Goal: Task Accomplishment & Management: Use online tool/utility

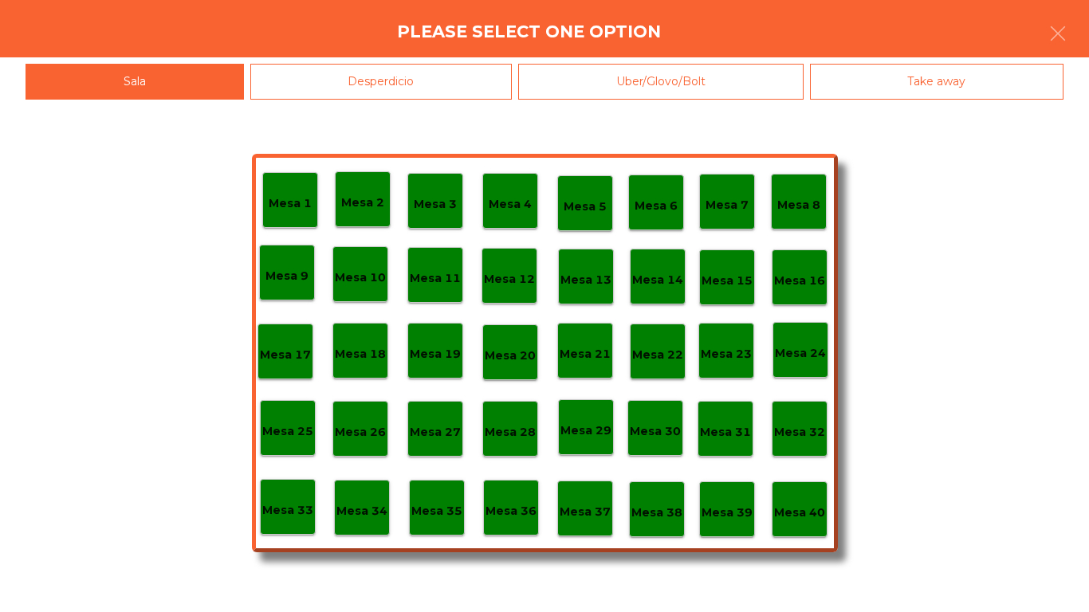
click at [818, 501] on div "Mesa 40" at bounding box center [799, 509] width 51 height 25
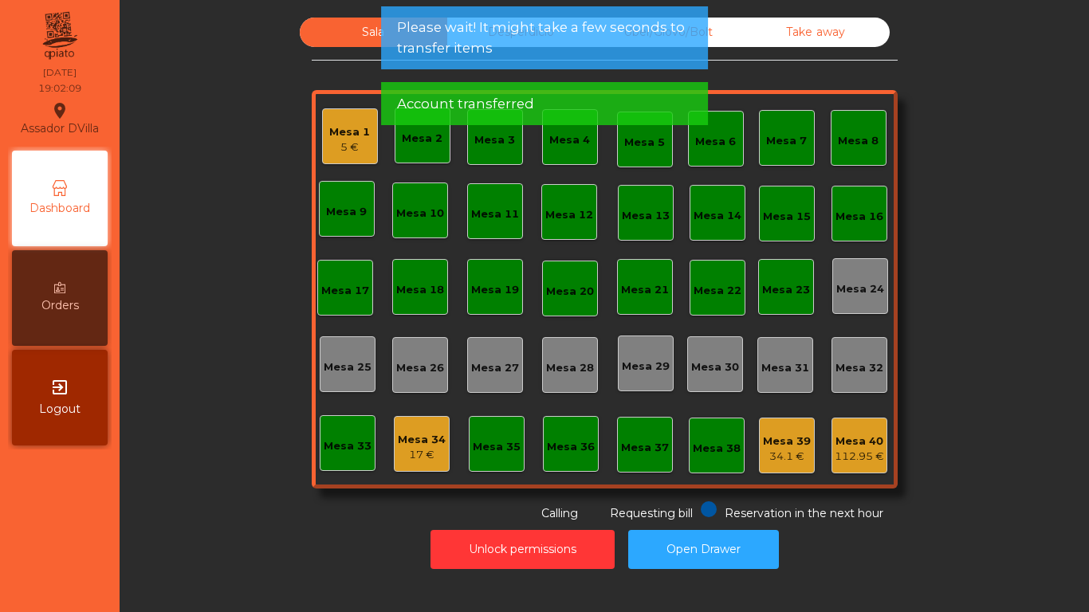
click at [418, 432] on div "Mesa 34" at bounding box center [422, 440] width 48 height 16
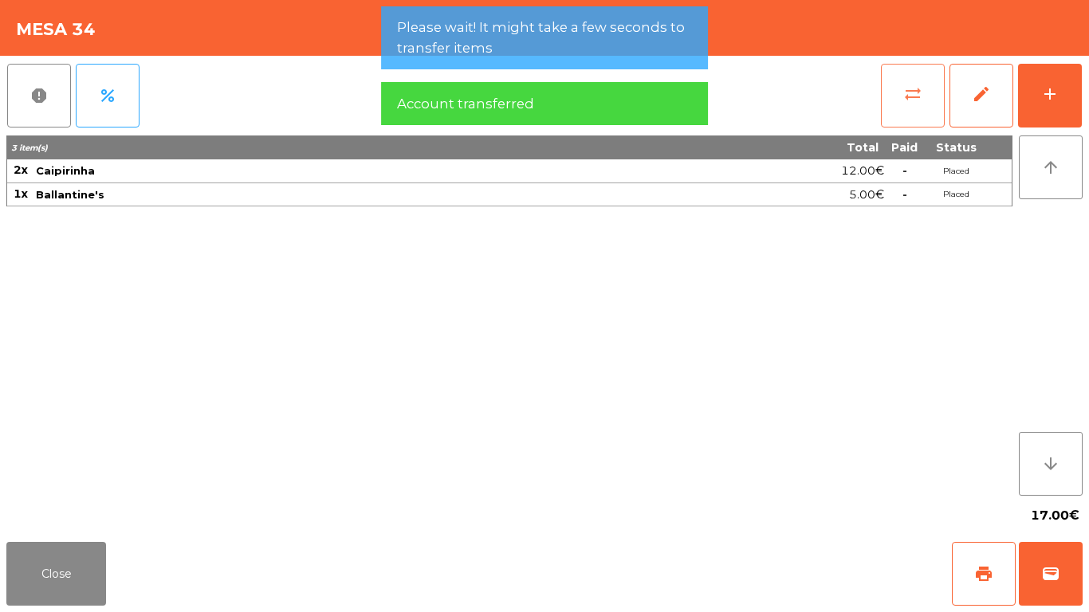
click at [913, 104] on button "sync_alt" at bounding box center [913, 96] width 64 height 64
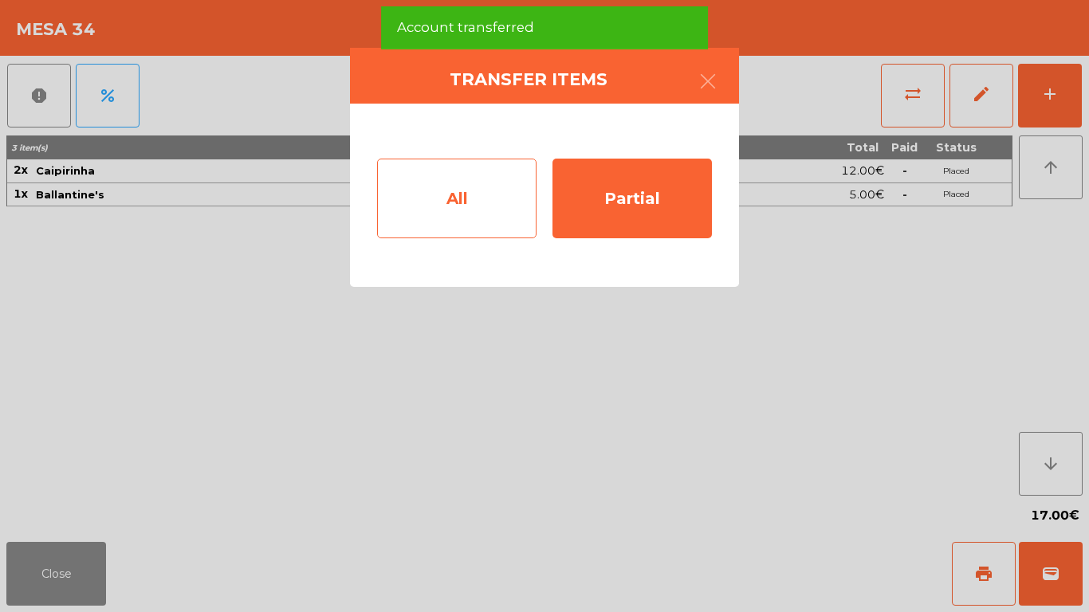
click at [485, 199] on div "All" at bounding box center [456, 199] width 159 height 80
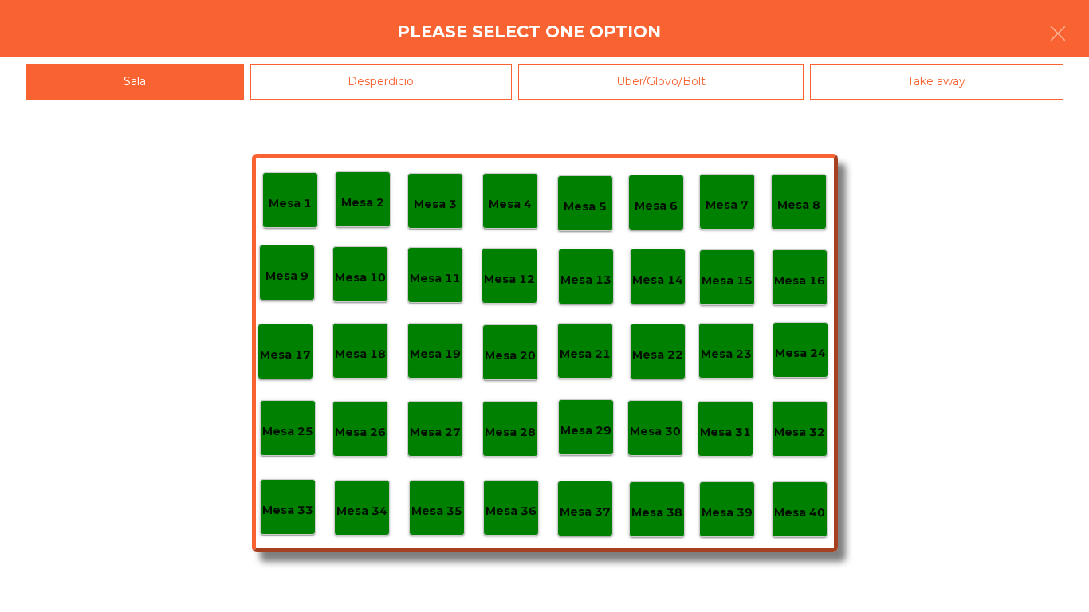
click at [783, 515] on p "Mesa 40" at bounding box center [799, 513] width 51 height 18
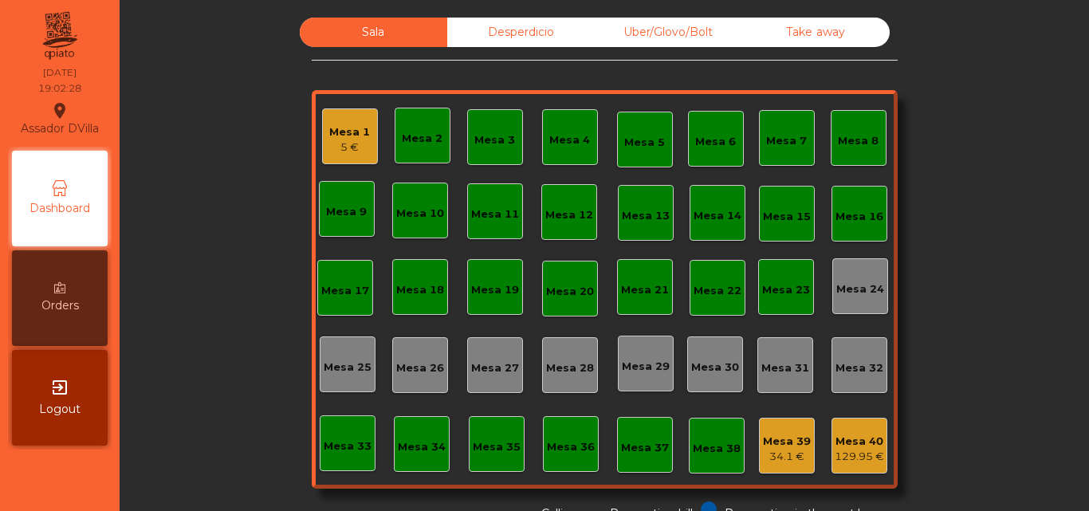
click at [70, 409] on span "Logout" at bounding box center [59, 409] width 41 height 17
click at [359, 149] on div "5 €" at bounding box center [349, 147] width 41 height 16
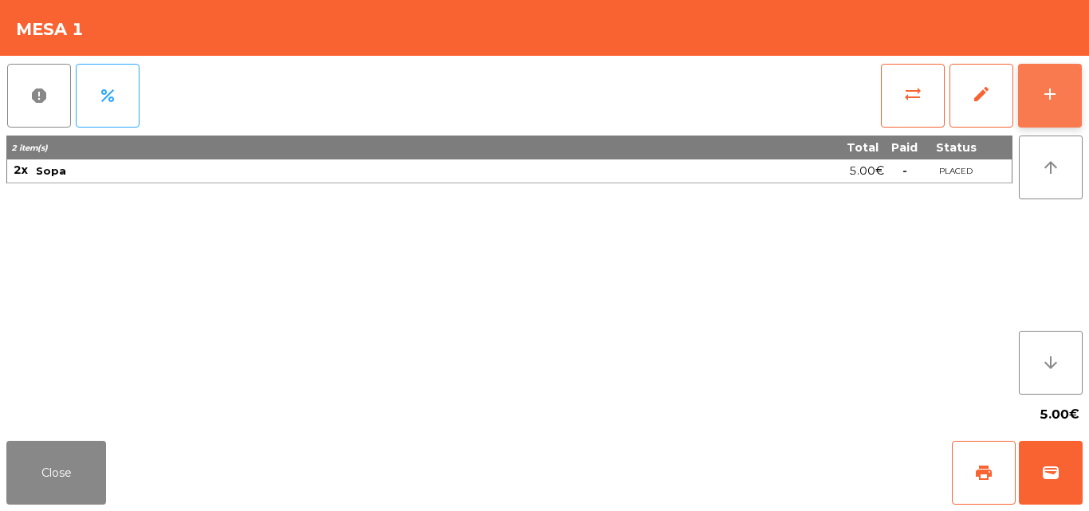
click at [1059, 90] on button "add" at bounding box center [1050, 96] width 64 height 64
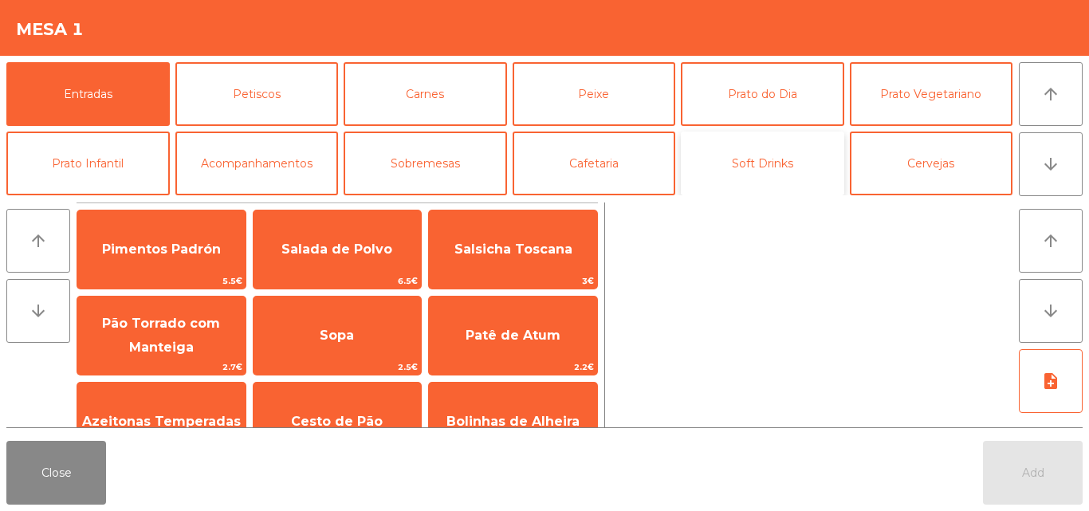
click at [792, 157] on button "Soft Drinks" at bounding box center [762, 164] width 163 height 64
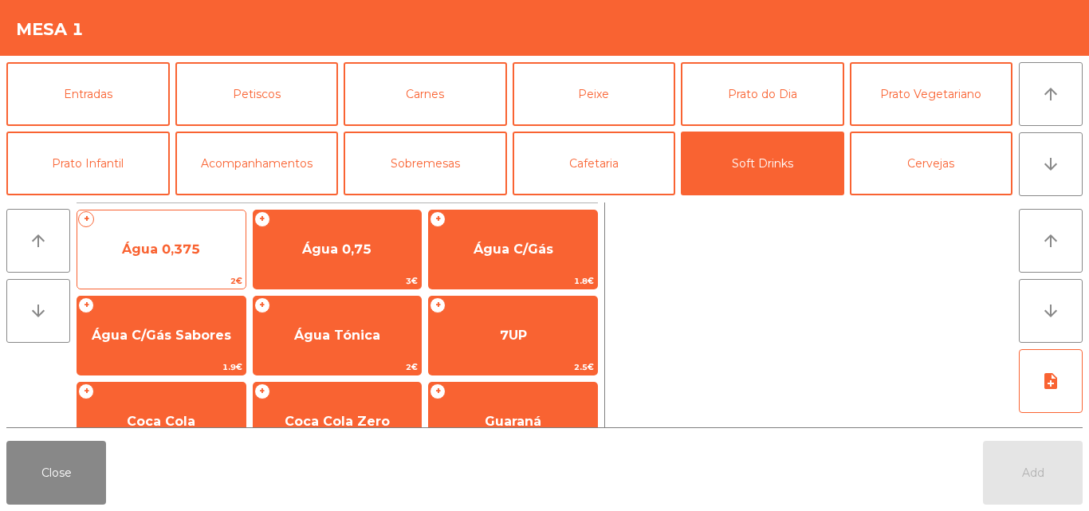
click at [201, 242] on span "Água 0,375" at bounding box center [161, 249] width 168 height 43
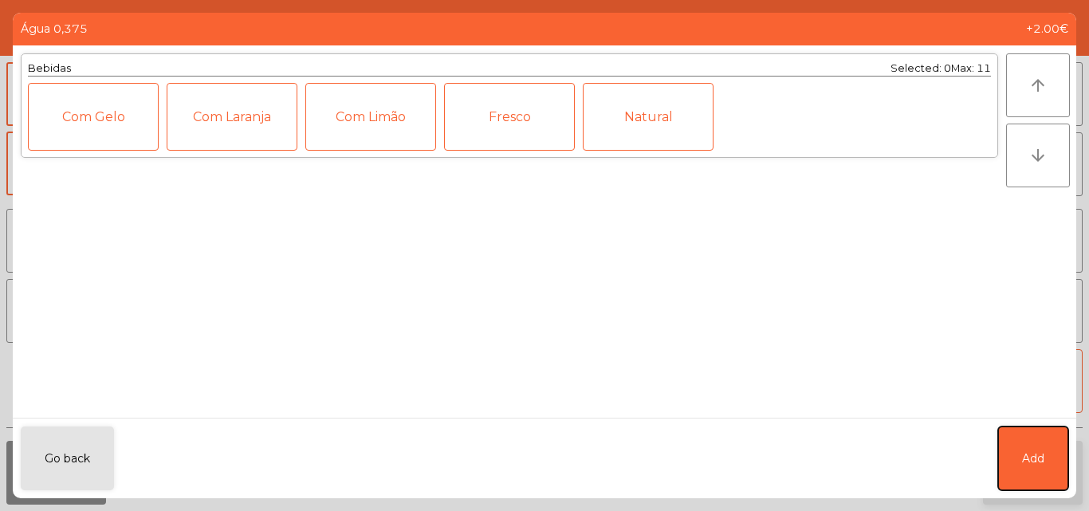
drag, startPoint x: 1035, startPoint y: 446, endPoint x: 1007, endPoint y: 456, distance: 30.2
click at [1035, 448] on button "Add" at bounding box center [1033, 458] width 70 height 64
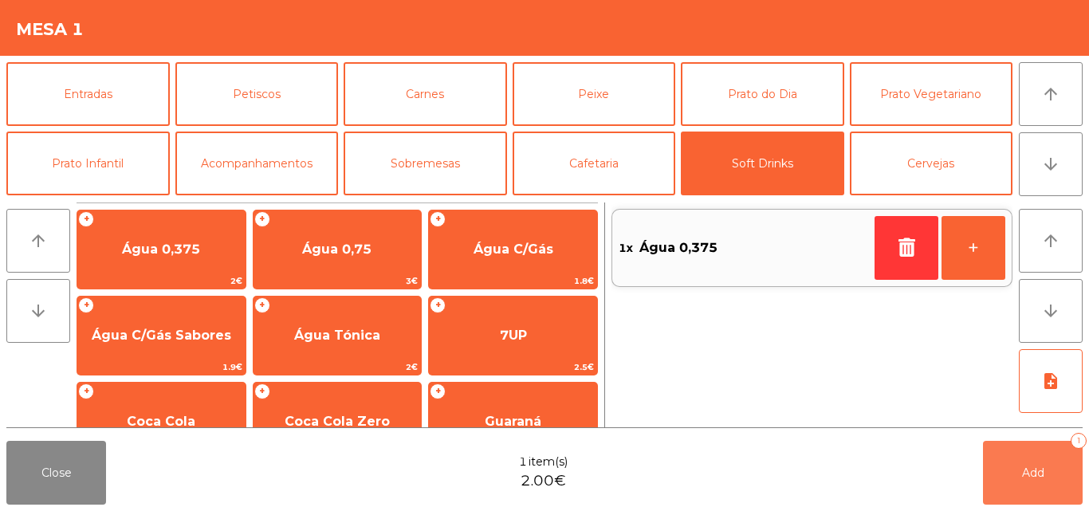
drag, startPoint x: 1005, startPoint y: 469, endPoint x: 970, endPoint y: 469, distance: 35.1
click at [1005, 470] on button "Add 1" at bounding box center [1033, 473] width 100 height 64
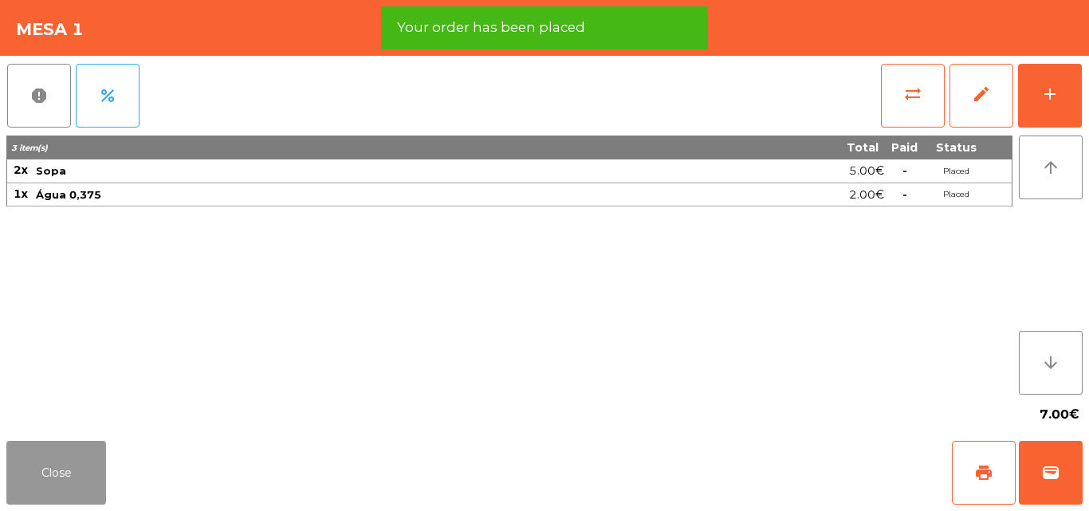
drag, startPoint x: 60, startPoint y: 465, endPoint x: 314, endPoint y: 280, distance: 314.9
click at [61, 461] on button "Close" at bounding box center [56, 473] width 100 height 64
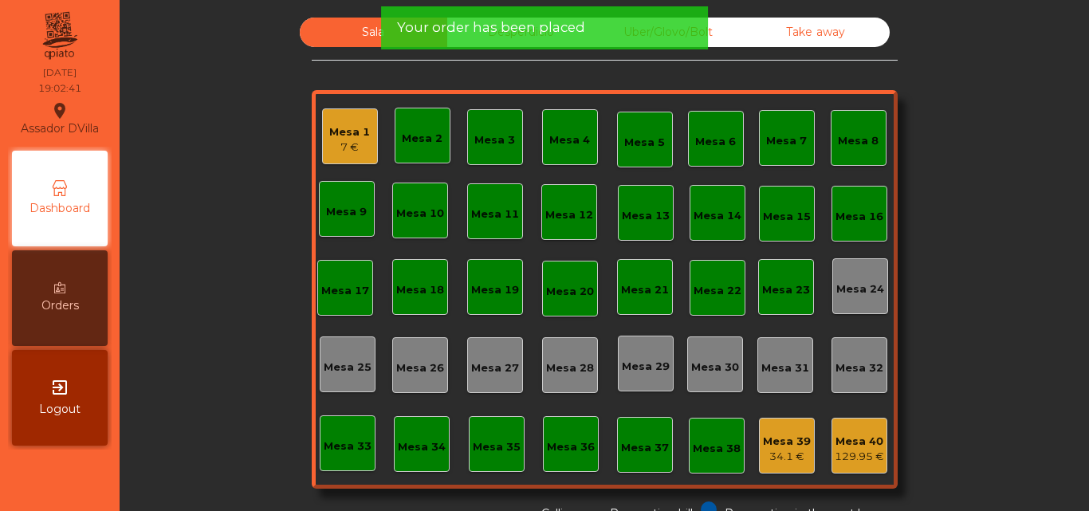
click at [354, 124] on div "Mesa 1" at bounding box center [349, 132] width 41 height 16
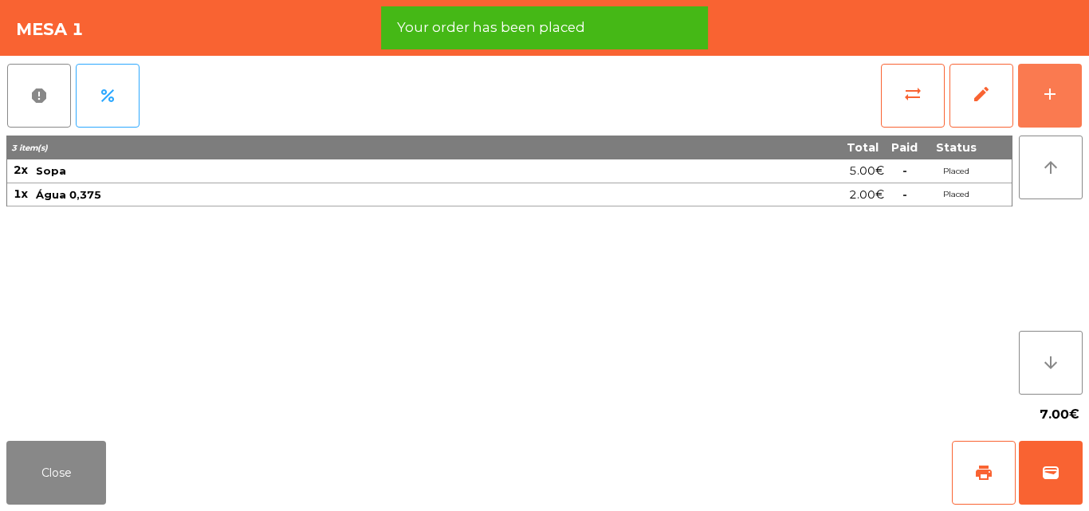
click at [1021, 104] on button "add" at bounding box center [1050, 96] width 64 height 64
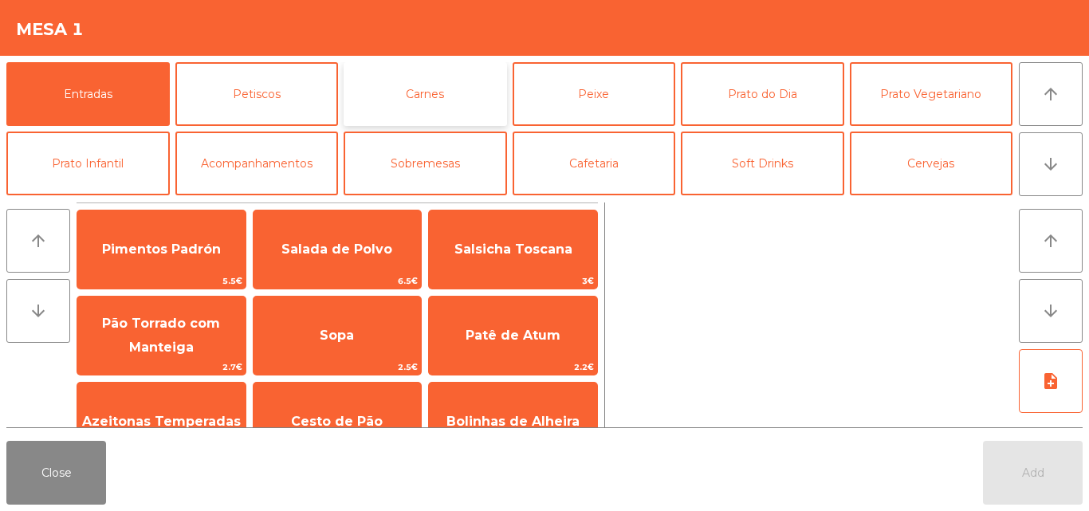
click at [371, 86] on button "Carnes" at bounding box center [425, 94] width 163 height 64
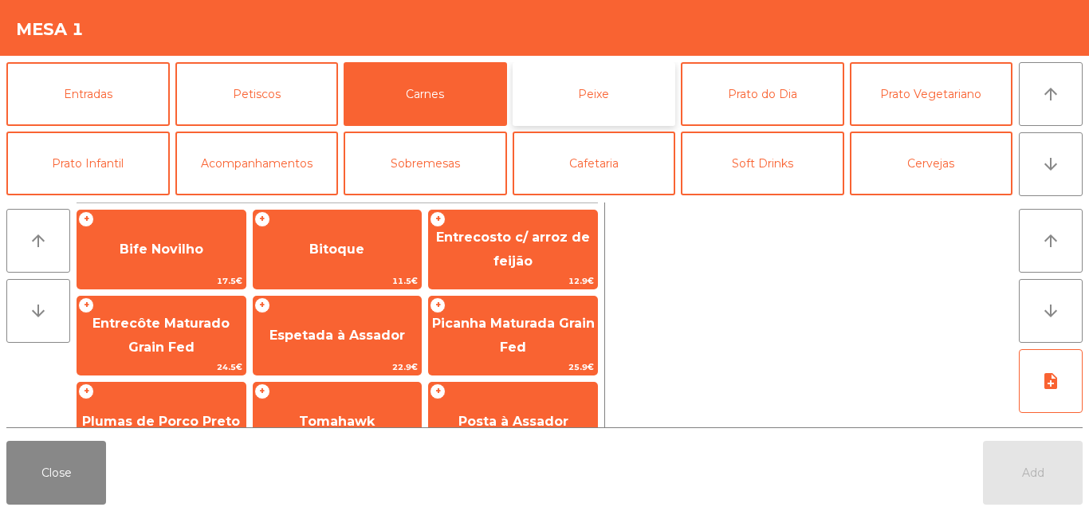
click at [640, 94] on button "Peixe" at bounding box center [594, 94] width 163 height 64
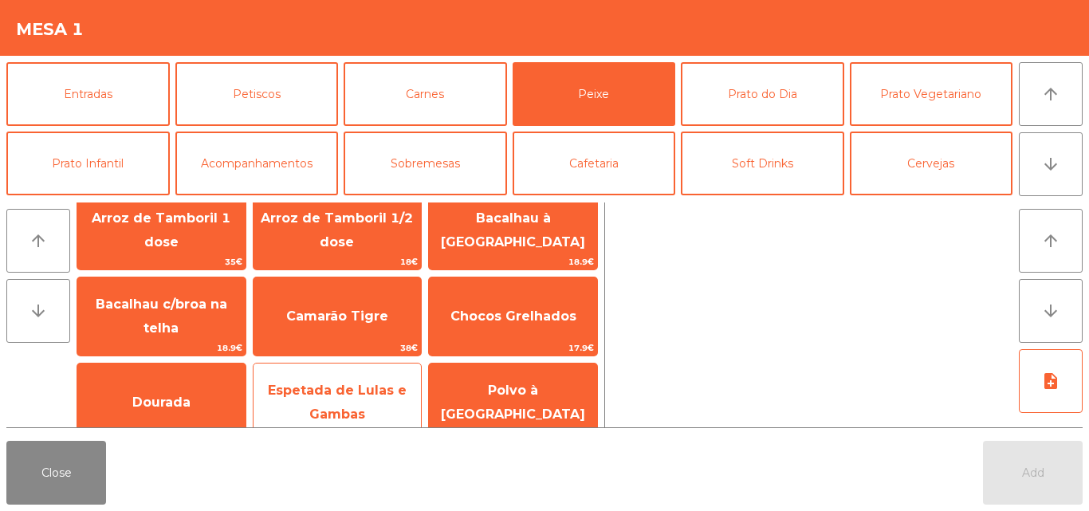
scroll to position [213, 0]
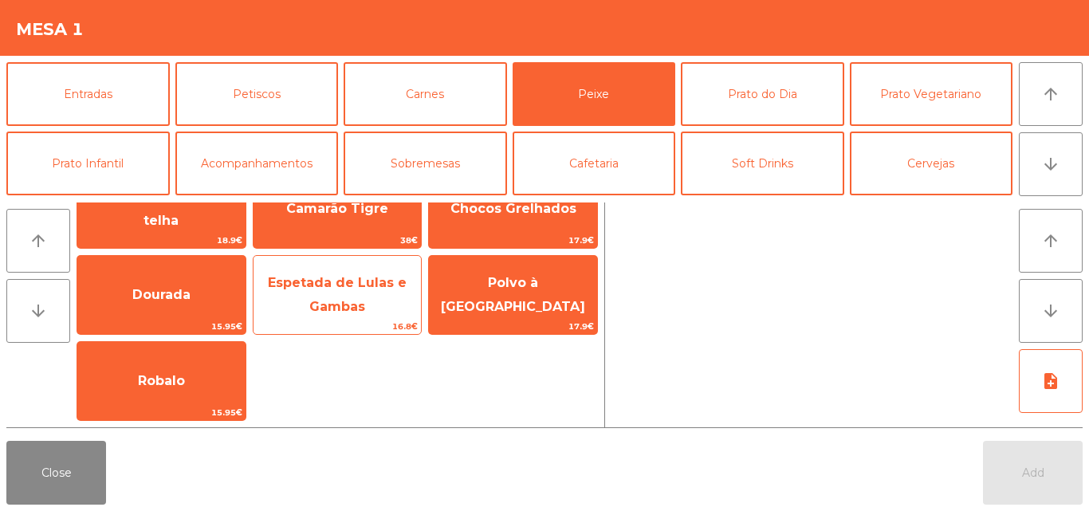
drag, startPoint x: 296, startPoint y: 299, endPoint x: 302, endPoint y: 285, distance: 15.0
click at [298, 299] on span "Espetada de Lulas e Gambas" at bounding box center [337, 295] width 168 height 68
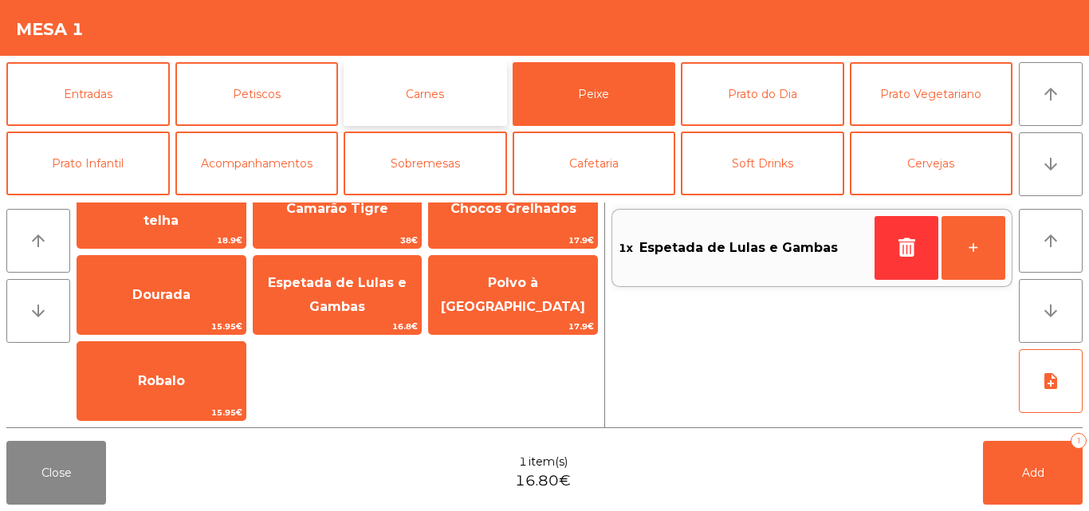
click at [373, 87] on button "Carnes" at bounding box center [425, 94] width 163 height 64
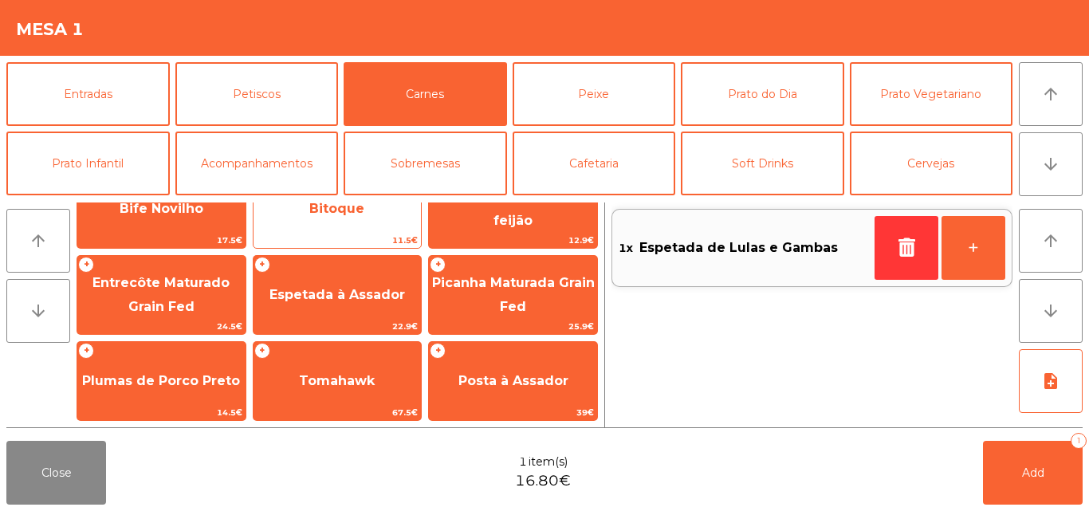
scroll to position [41, 0]
drag, startPoint x: 386, startPoint y: 200, endPoint x: 383, endPoint y: 208, distance: 8.6
click at [386, 201] on div "arrow_upward arrow_downward + Bife Novilho 17.5€ + Bitoque 11.5€ + Entrecosto c…" at bounding box center [544, 315] width 1089 height 238
click at [371, 223] on span "Bitoque" at bounding box center [337, 208] width 168 height 43
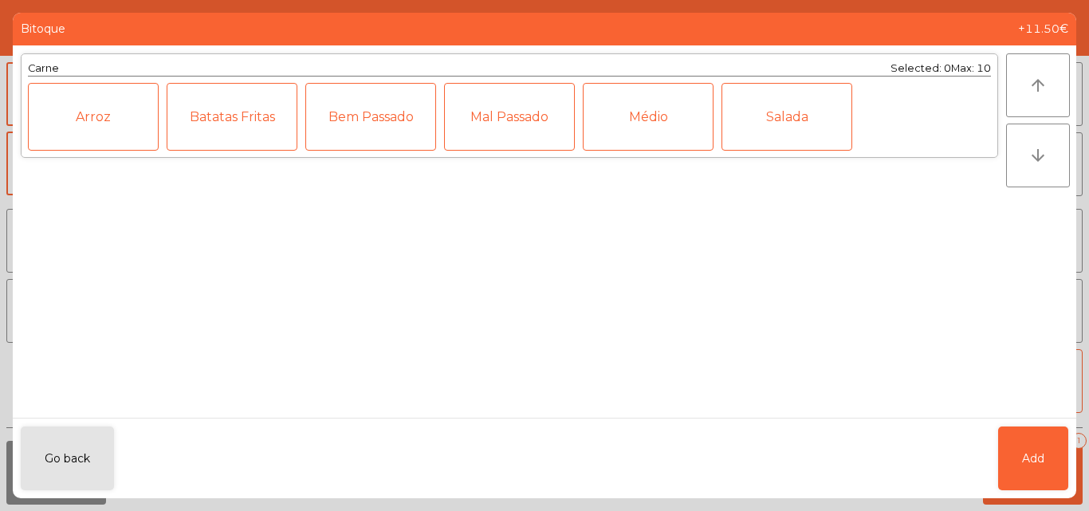
click at [633, 115] on div "Médio" at bounding box center [648, 117] width 131 height 68
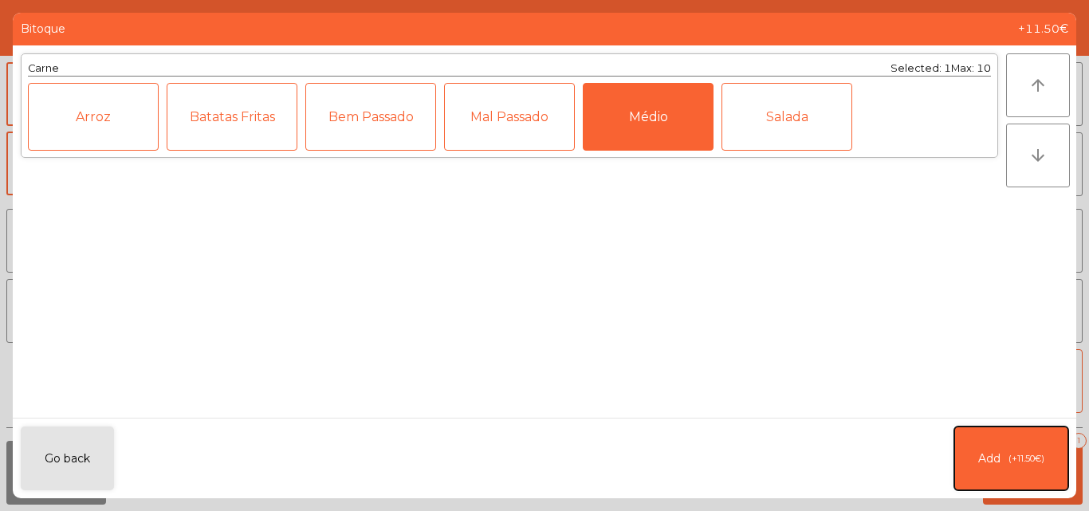
click at [996, 451] on span "Add" at bounding box center [989, 458] width 22 height 17
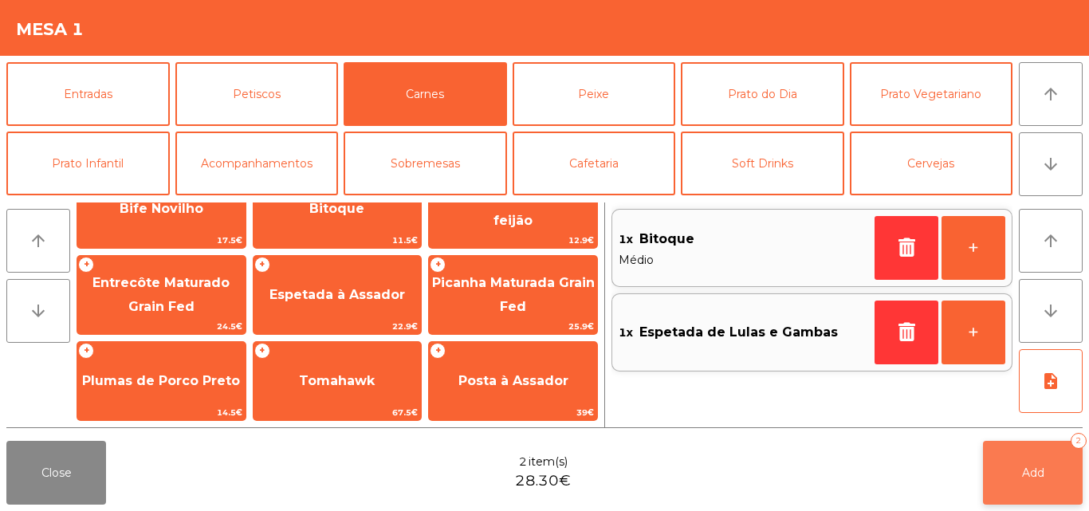
click at [1031, 482] on button "Add 2" at bounding box center [1033, 473] width 100 height 64
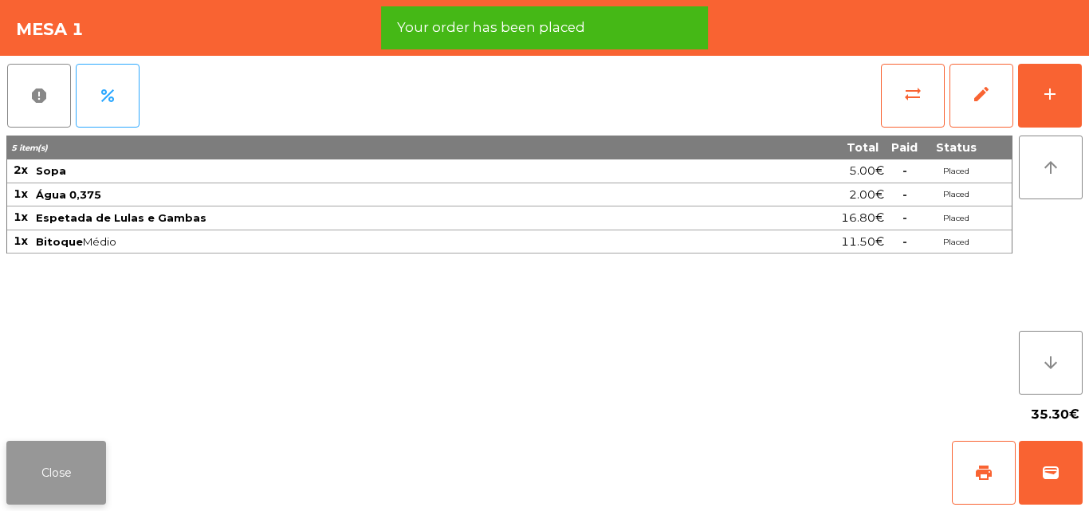
click at [44, 471] on button "Close" at bounding box center [56, 473] width 100 height 64
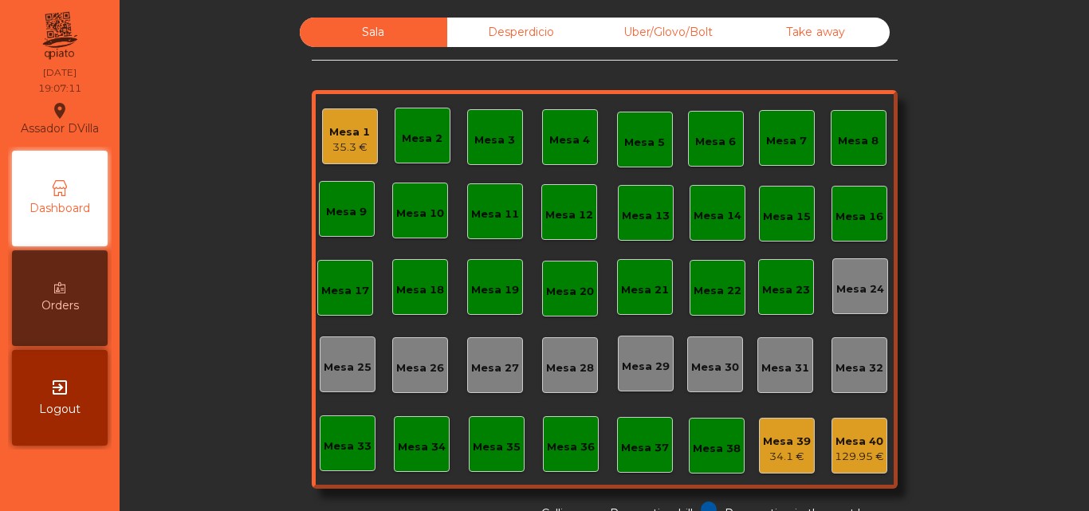
click at [322, 147] on div "Mesa 1 35.3 €" at bounding box center [350, 136] width 56 height 56
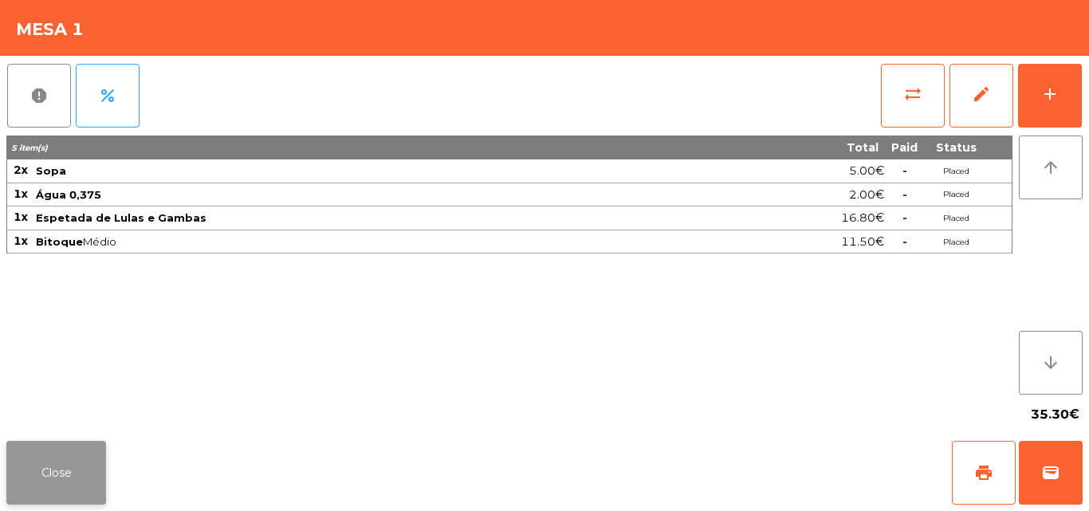
click at [38, 501] on button "Close" at bounding box center [56, 473] width 100 height 64
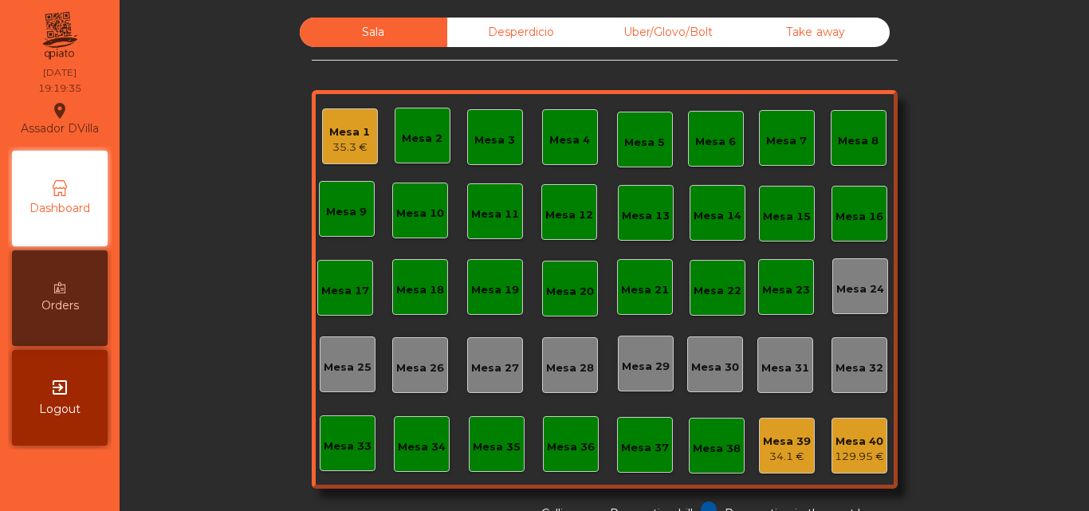
click at [330, 151] on div "35.3 €" at bounding box center [349, 147] width 41 height 16
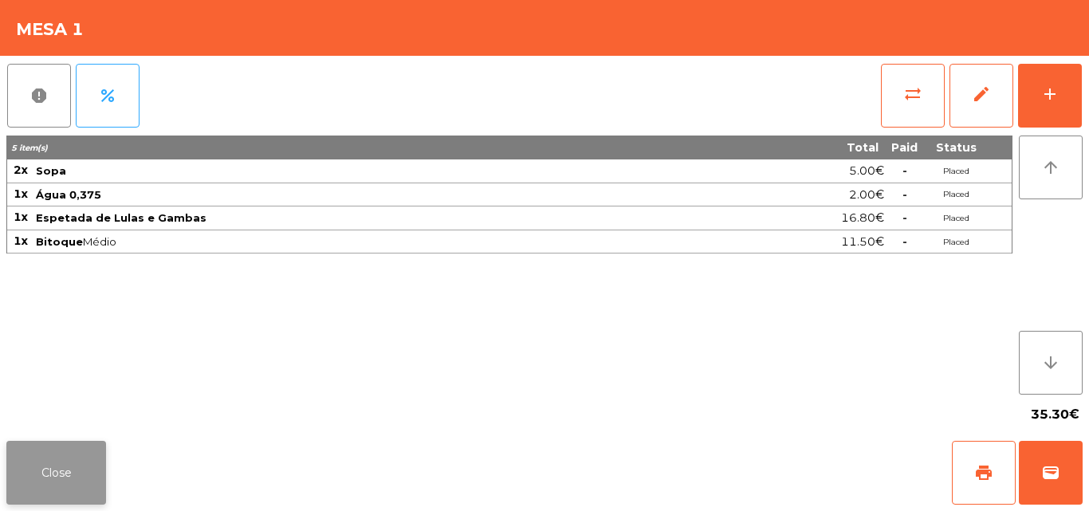
click at [80, 471] on button "Close" at bounding box center [56, 473] width 100 height 64
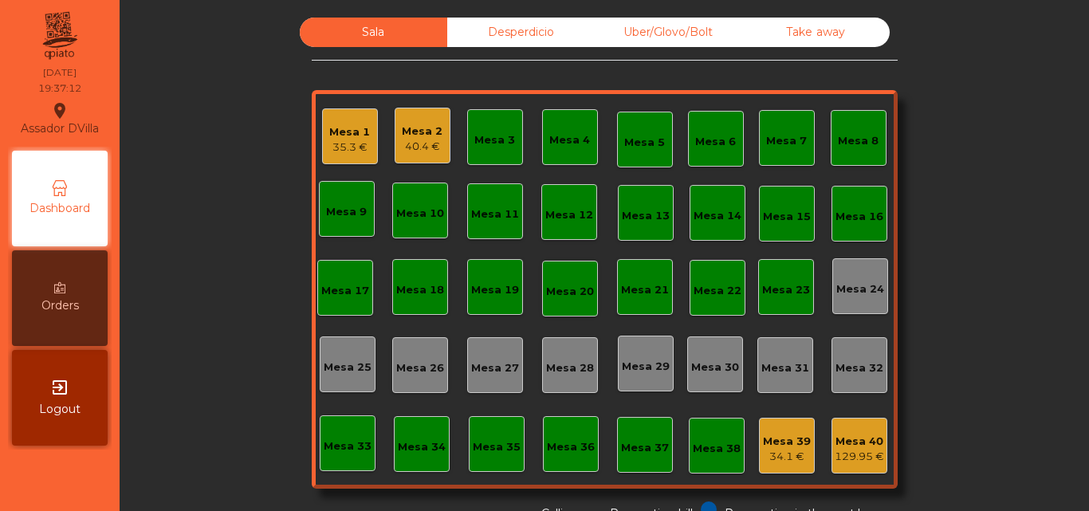
click at [405, 127] on div "Mesa 2" at bounding box center [422, 132] width 41 height 16
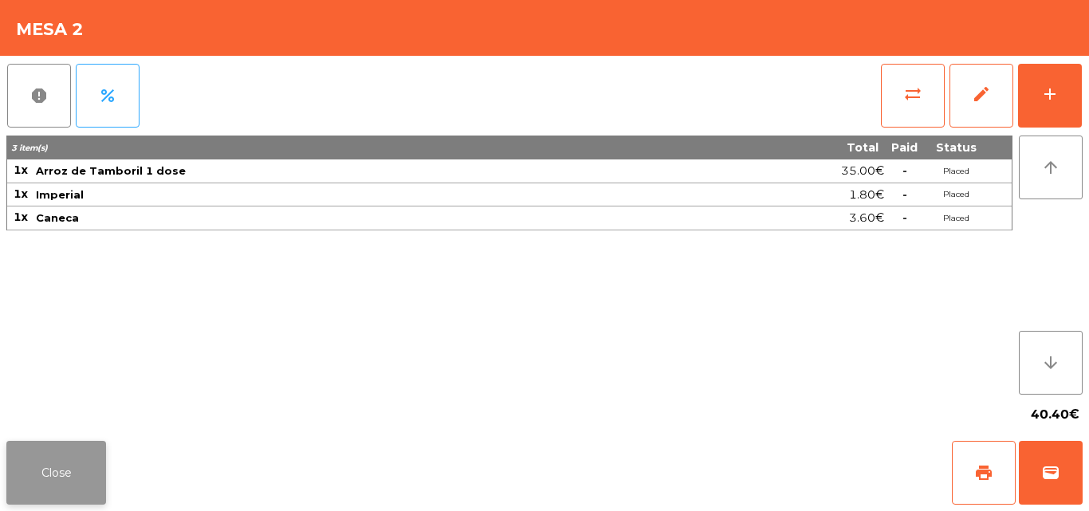
click at [29, 472] on button "Close" at bounding box center [56, 473] width 100 height 64
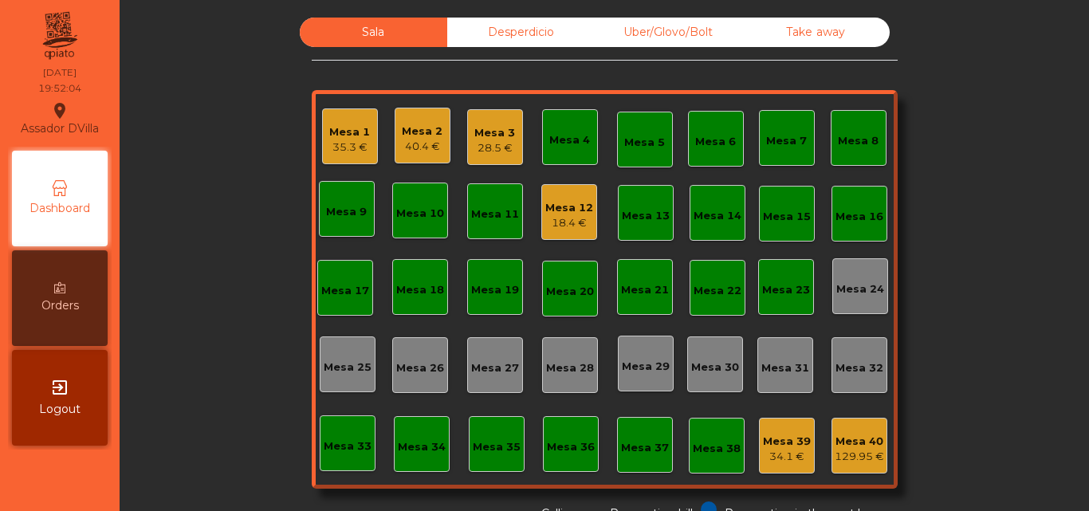
drag, startPoint x: 29, startPoint y: 472, endPoint x: 91, endPoint y: 483, distance: 62.4
click at [91, 483] on nav "Assador DVilla location_on [DATE] 19:52:04 Dashboard Orders exit_to_app Logout" at bounding box center [60, 255] width 120 height 511
click at [93, 483] on nav "Assador DVilla location_on [DATE] 19:53:04 Dashboard Orders exit_to_app Logout" at bounding box center [60, 255] width 120 height 511
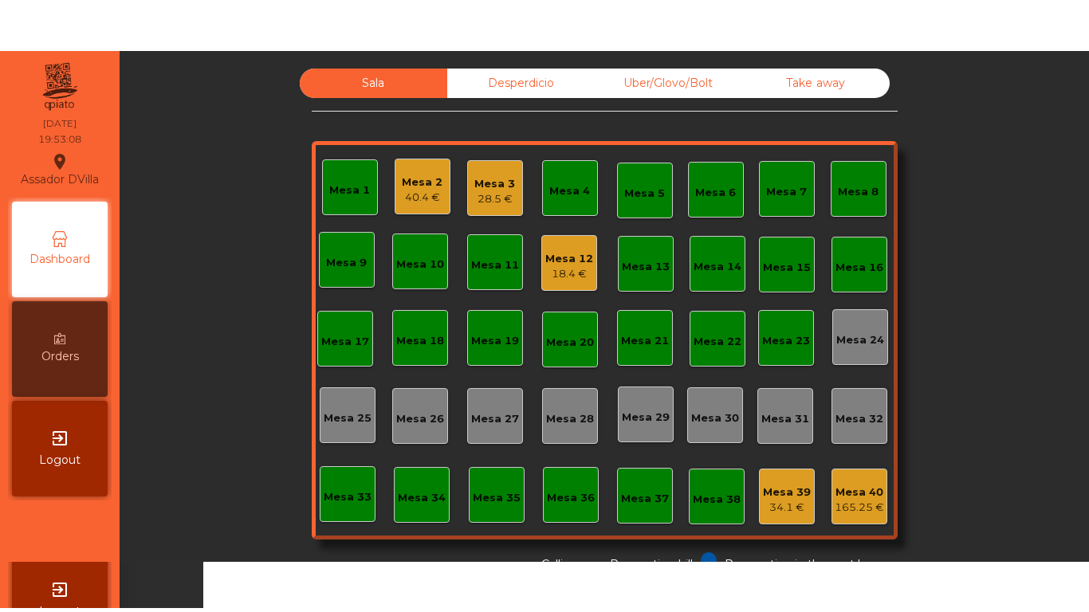
scroll to position [88, 0]
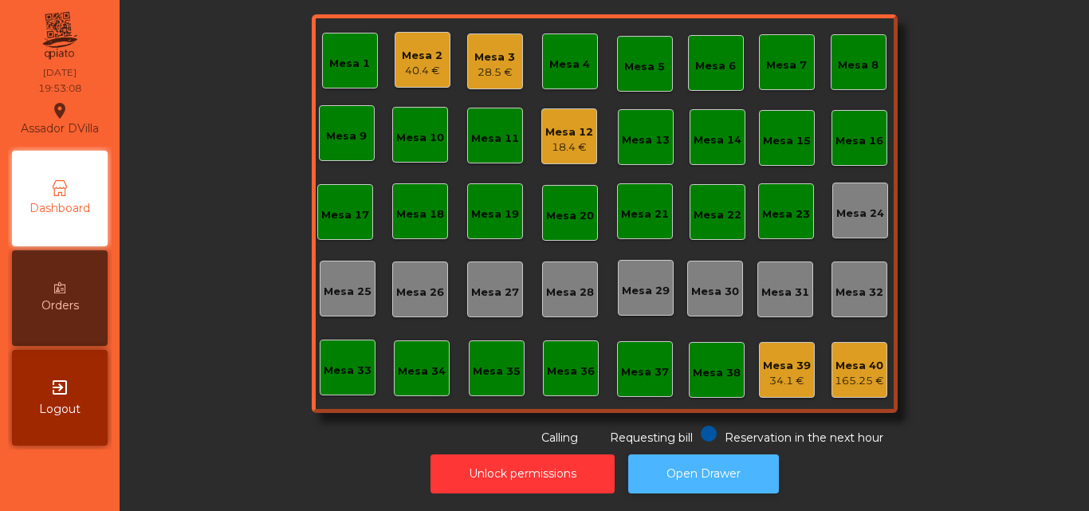
drag, startPoint x: 705, startPoint y: 458, endPoint x: 712, endPoint y: 442, distance: 16.8
click at [706, 454] on button "Open Drawer" at bounding box center [703, 473] width 151 height 39
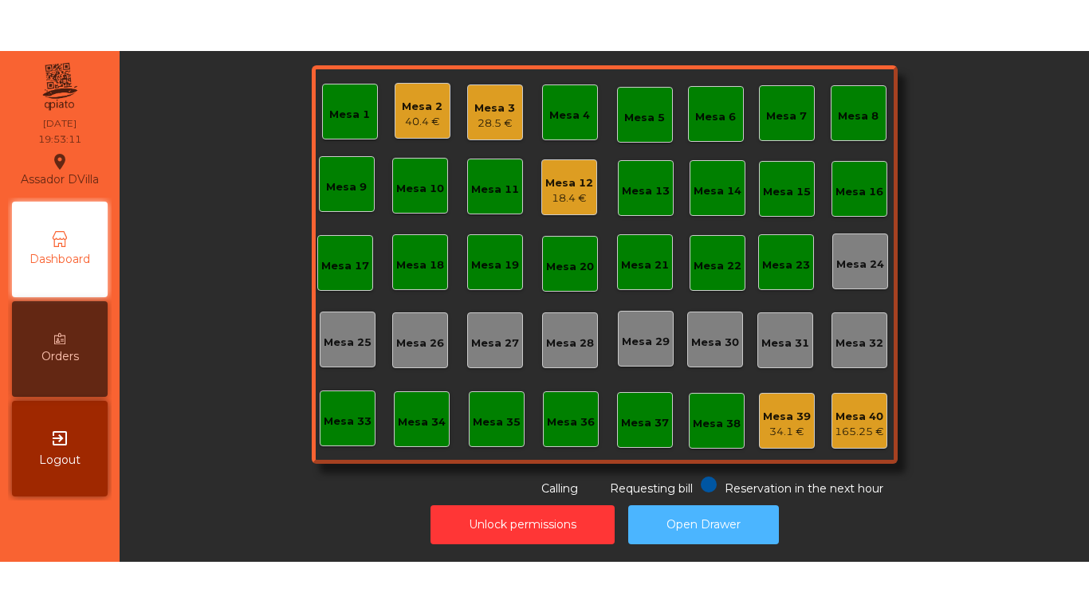
scroll to position [0, 0]
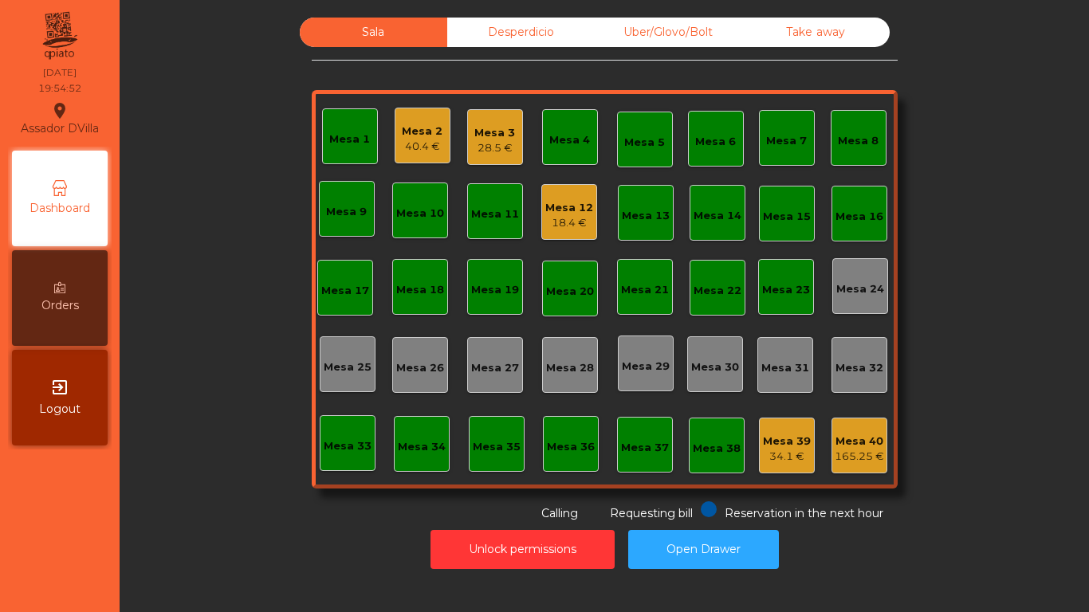
click at [404, 151] on div "40.4 €" at bounding box center [422, 147] width 41 height 16
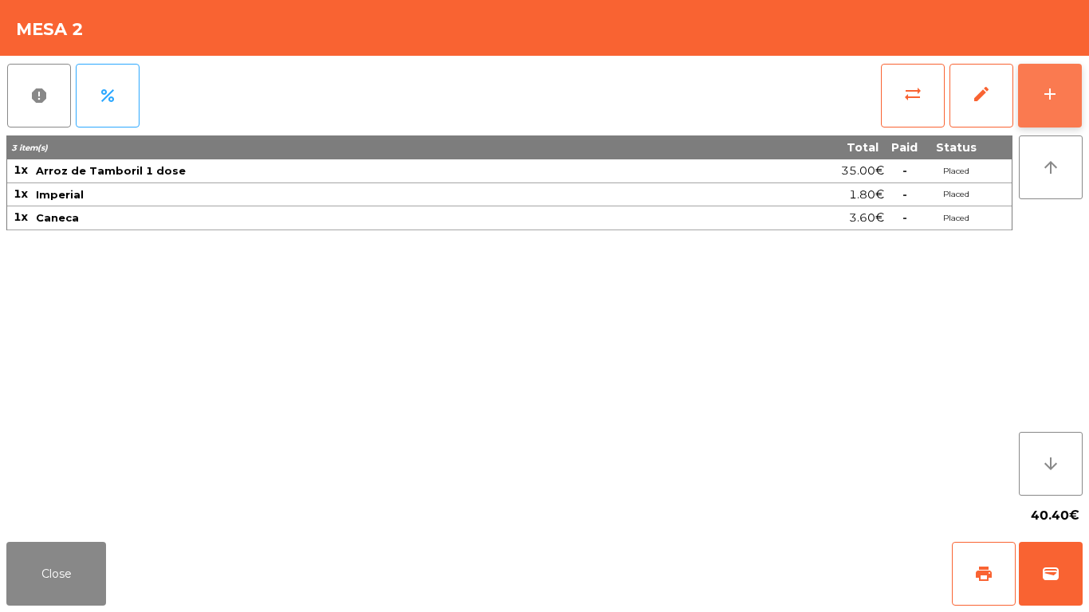
click at [1080, 102] on button "add" at bounding box center [1050, 96] width 64 height 64
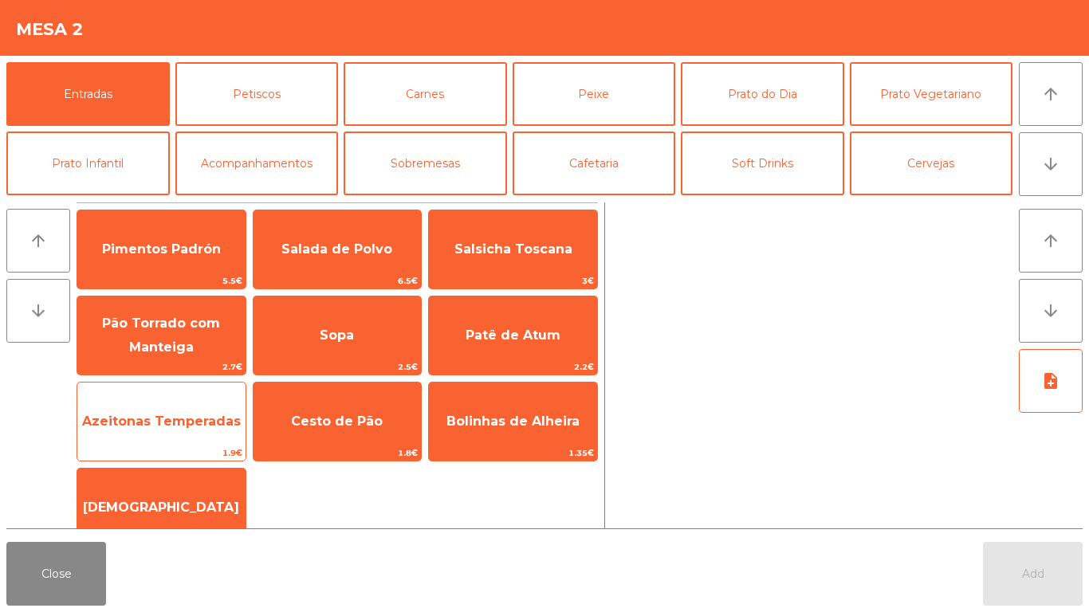
click at [166, 426] on span "Azeitonas Temperadas" at bounding box center [161, 421] width 159 height 15
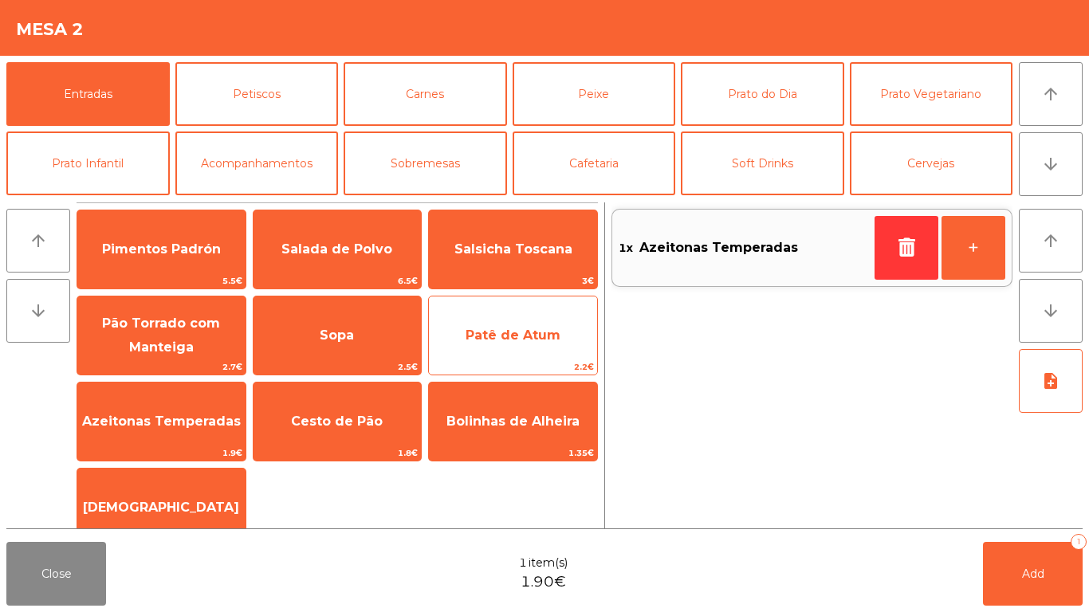
click at [499, 330] on span "Patê de Atum" at bounding box center [512, 335] width 95 height 15
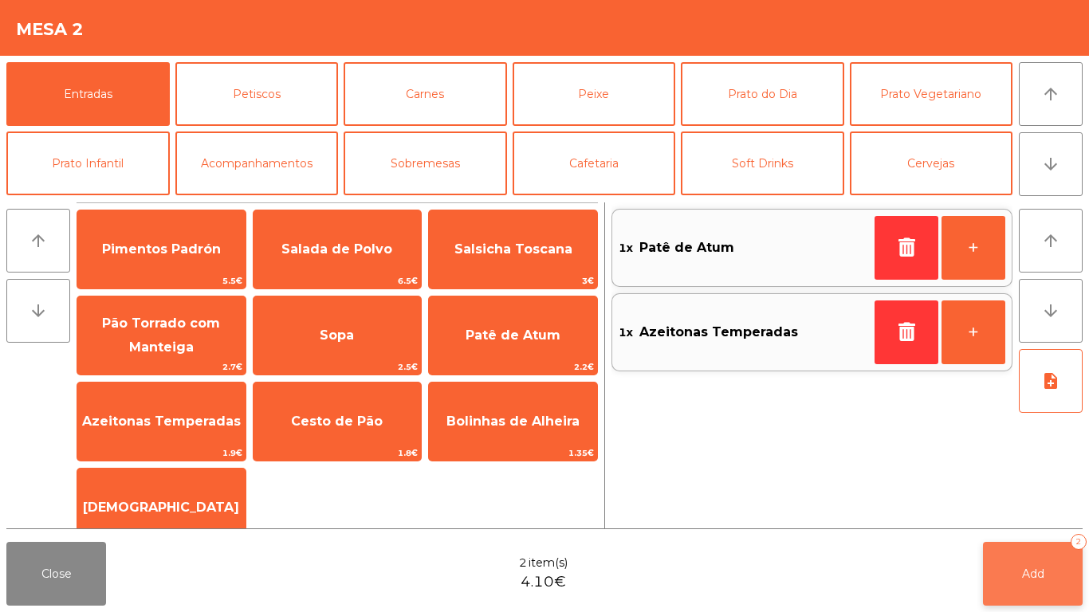
click at [1041, 510] on button "Add 2" at bounding box center [1033, 574] width 100 height 64
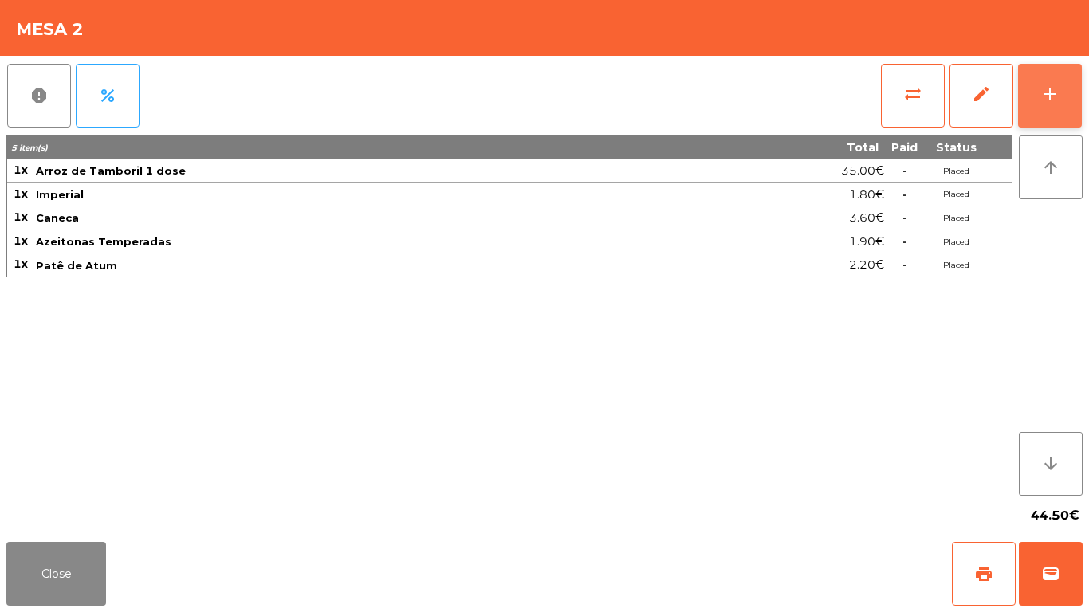
click at [1058, 95] on div "add" at bounding box center [1049, 93] width 19 height 19
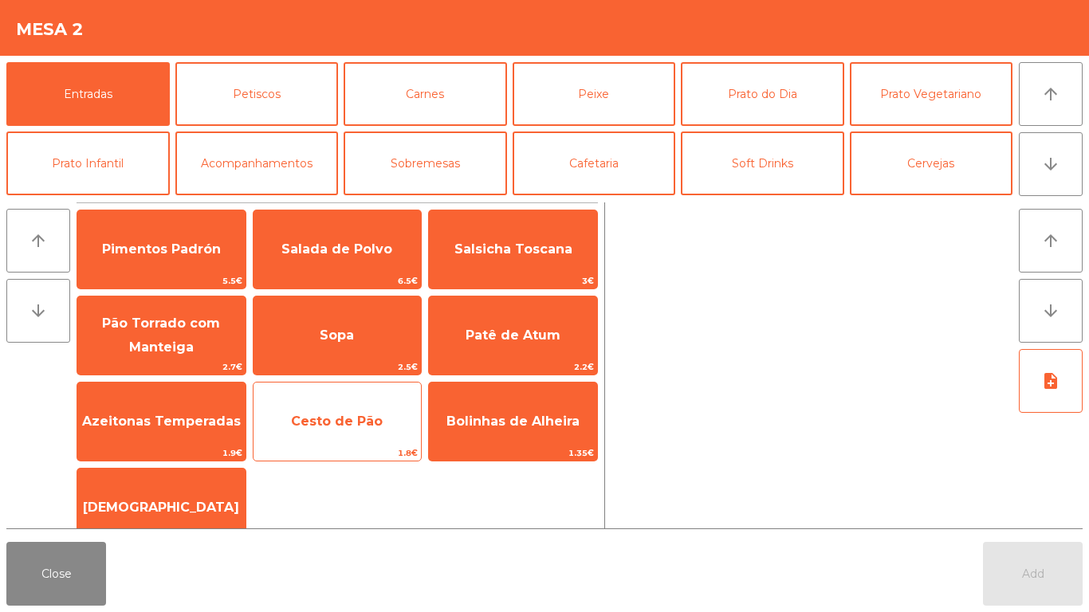
click at [340, 403] on span "Cesto de Pão" at bounding box center [337, 421] width 168 height 43
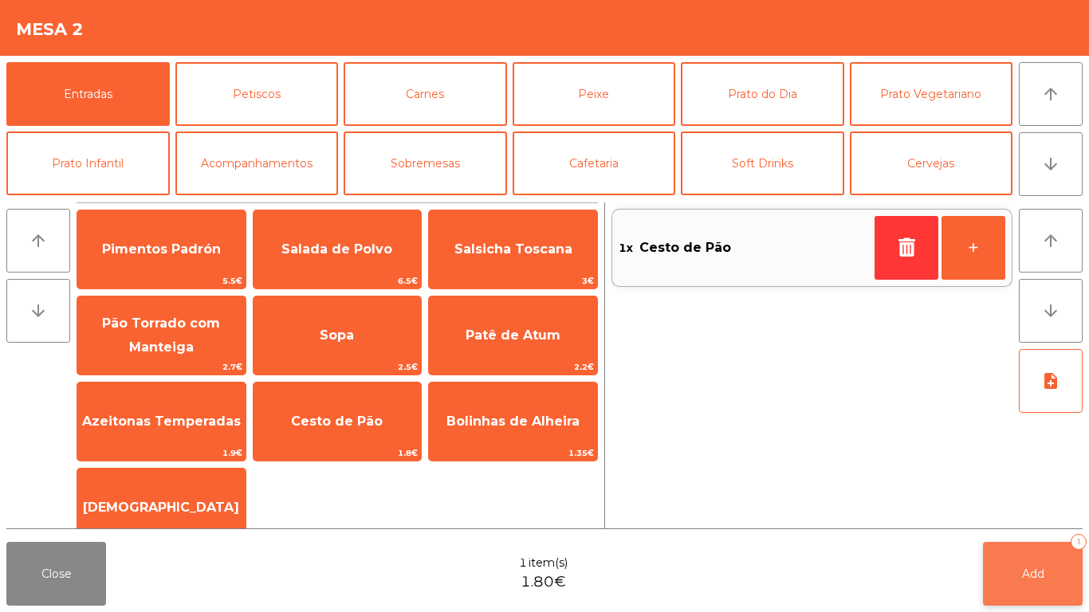
click at [1036, 510] on span "Add" at bounding box center [1033, 574] width 22 height 14
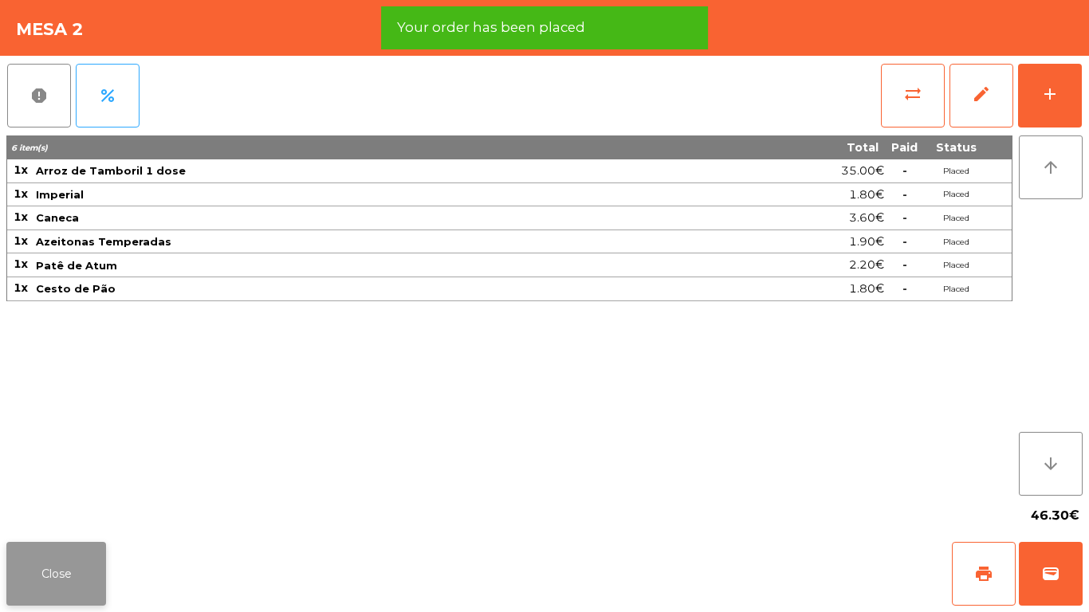
click at [55, 510] on button "Close" at bounding box center [56, 574] width 100 height 64
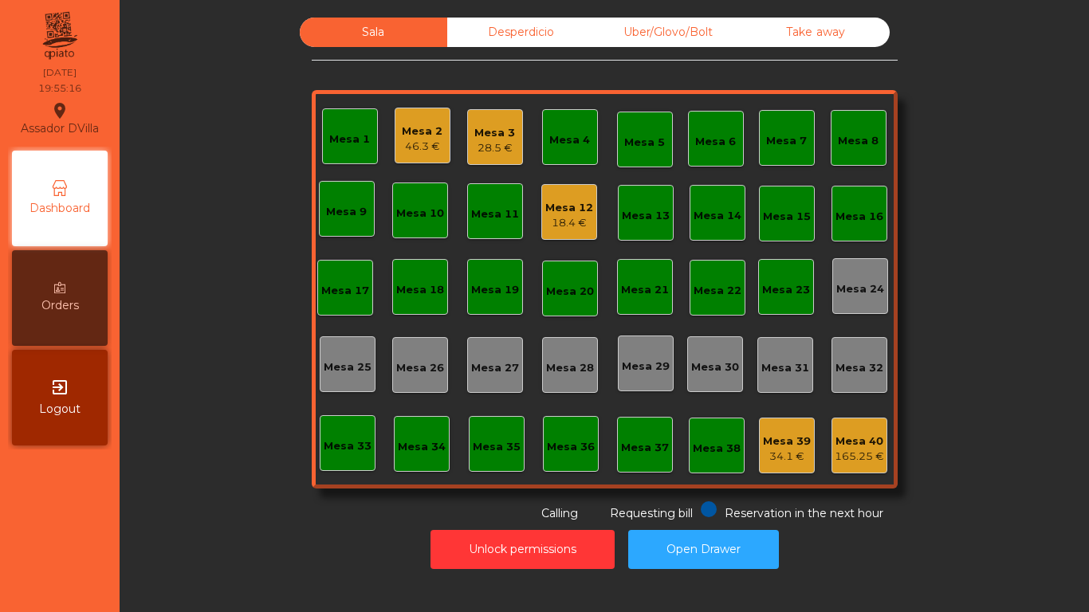
click at [487, 147] on div "28.5 €" at bounding box center [494, 148] width 41 height 16
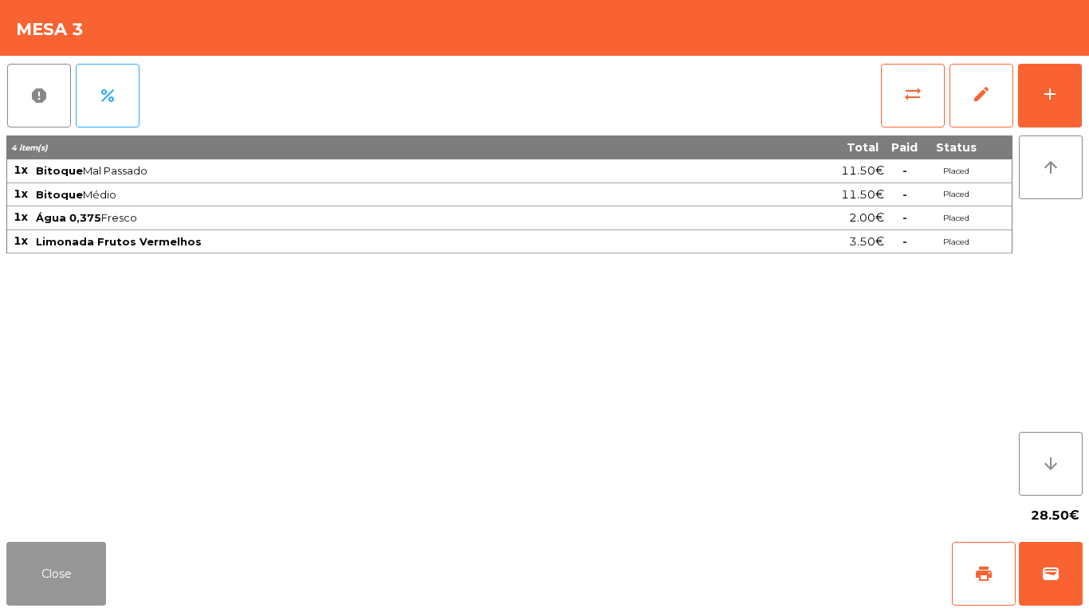
drag, startPoint x: 38, startPoint y: 562, endPoint x: 190, endPoint y: 462, distance: 181.3
click at [41, 510] on button "Close" at bounding box center [56, 574] width 100 height 64
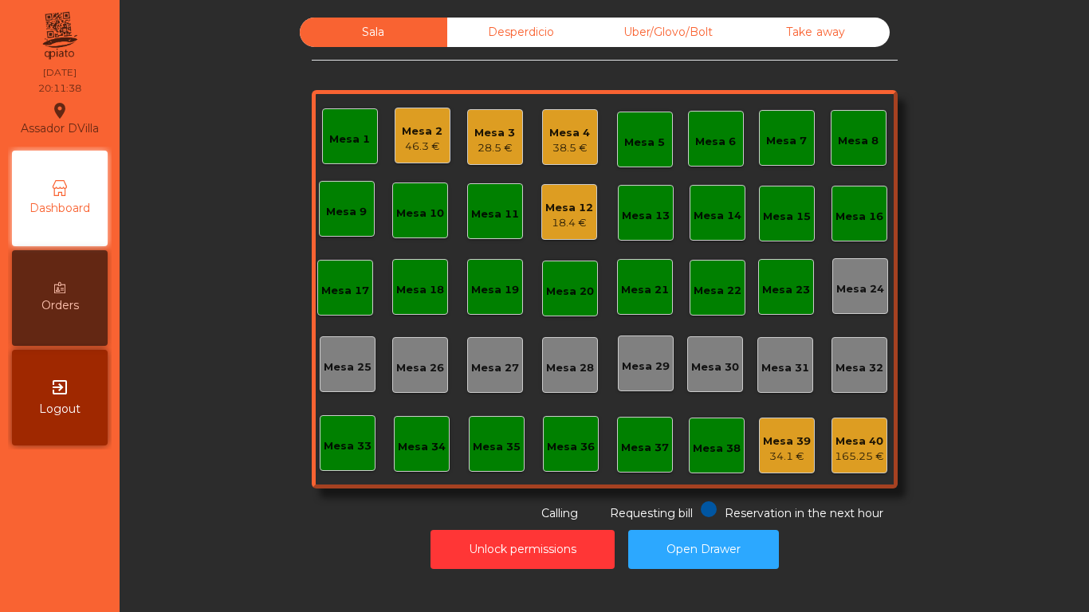
click at [556, 148] on div "38.5 €" at bounding box center [569, 148] width 41 height 16
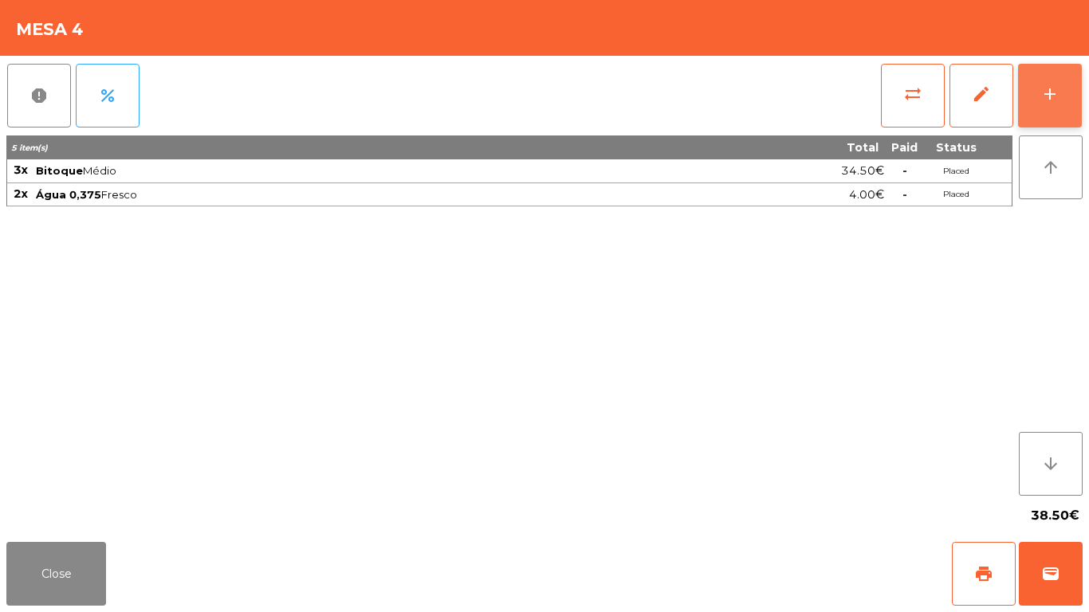
click at [1074, 120] on button "add" at bounding box center [1050, 96] width 64 height 64
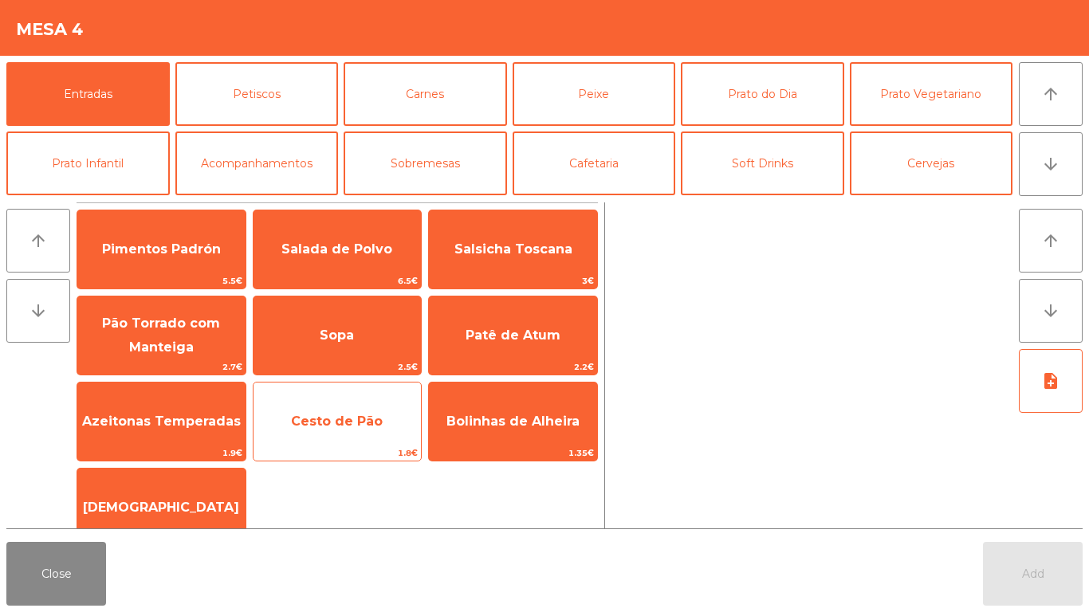
click at [330, 420] on span "Cesto de Pão" at bounding box center [337, 421] width 92 height 15
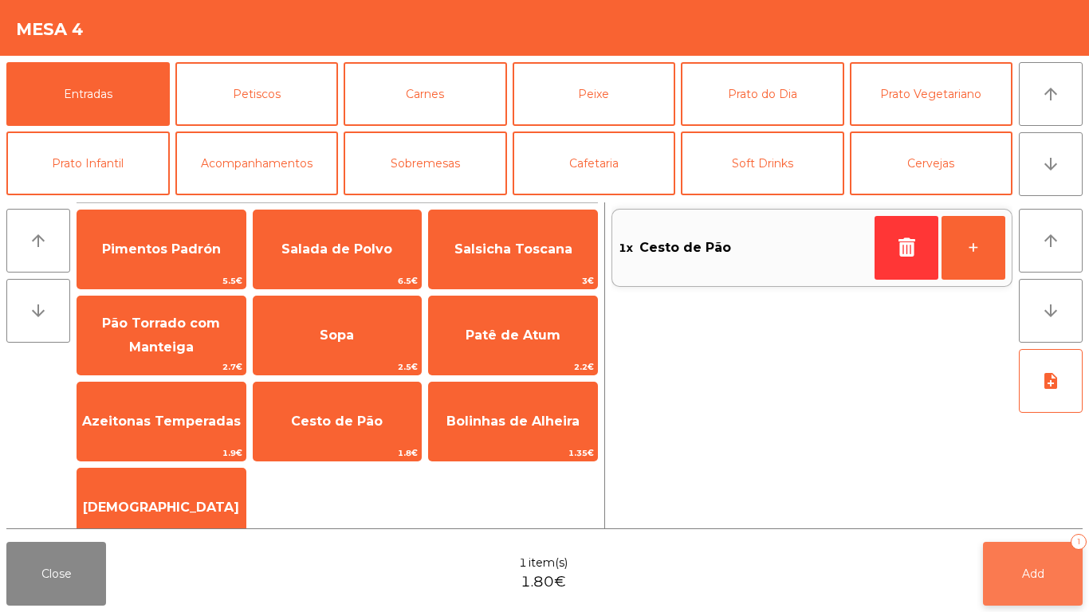
click at [1010, 510] on button "Add 1" at bounding box center [1033, 574] width 100 height 64
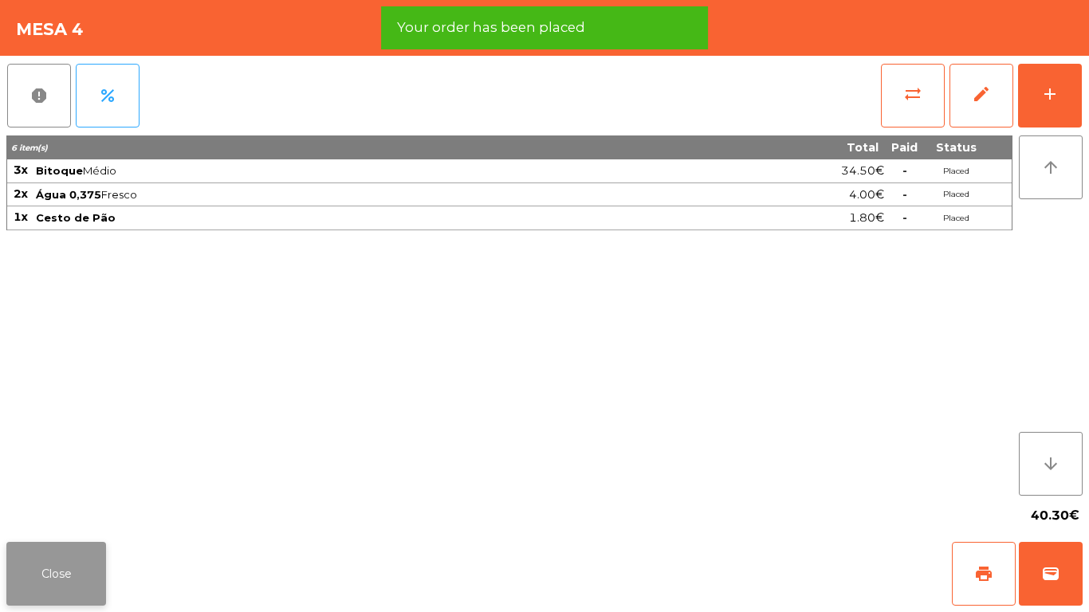
click at [50, 510] on button "Close" at bounding box center [56, 574] width 100 height 64
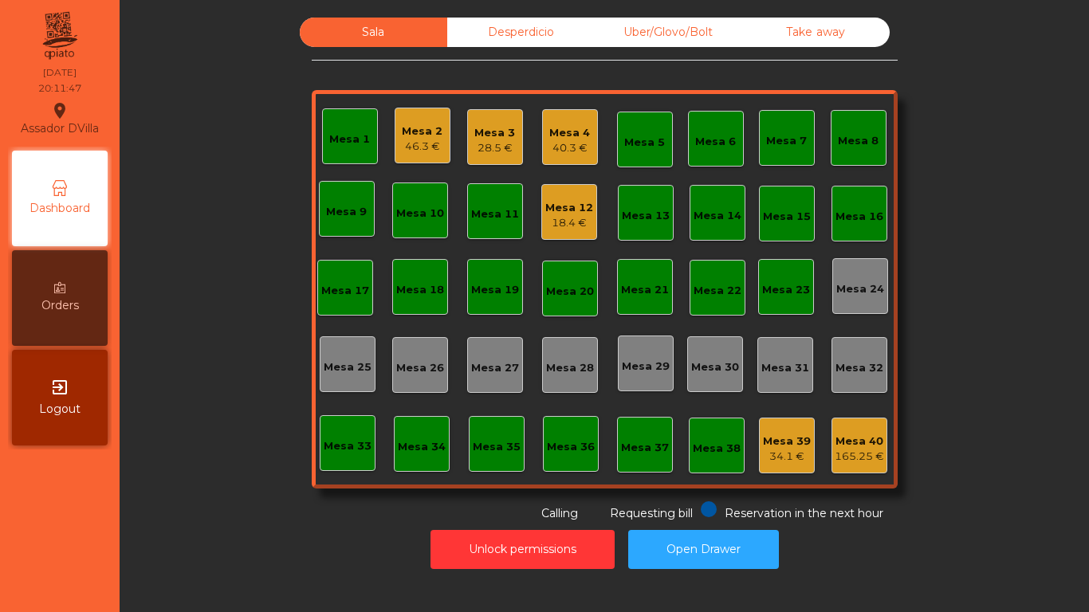
click at [807, 448] on div "Mesa 39 34.1 €" at bounding box center [787, 446] width 56 height 56
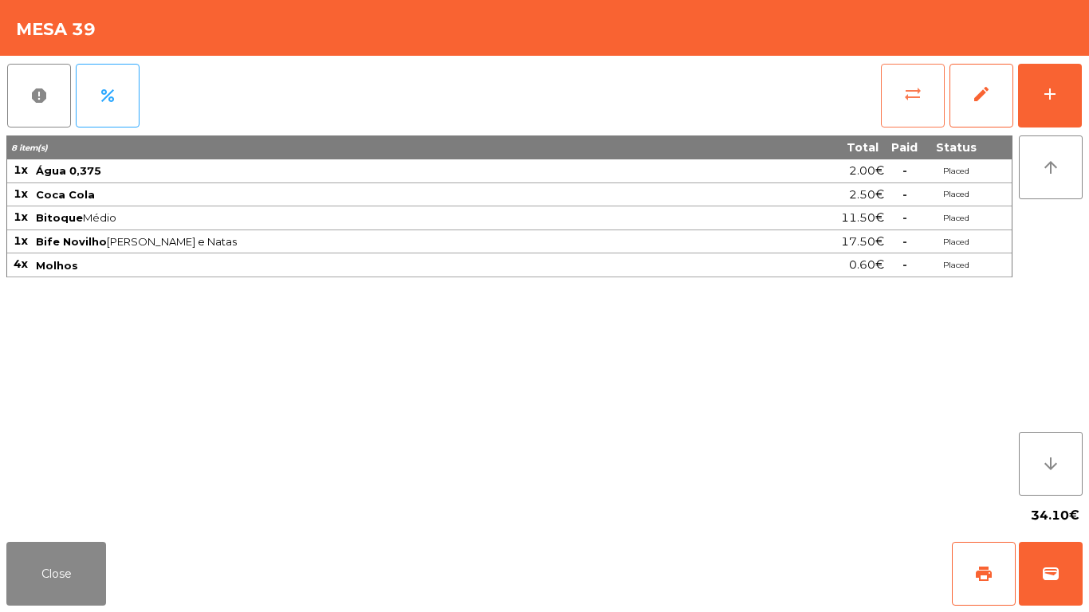
click at [917, 99] on span "sync_alt" at bounding box center [912, 93] width 19 height 19
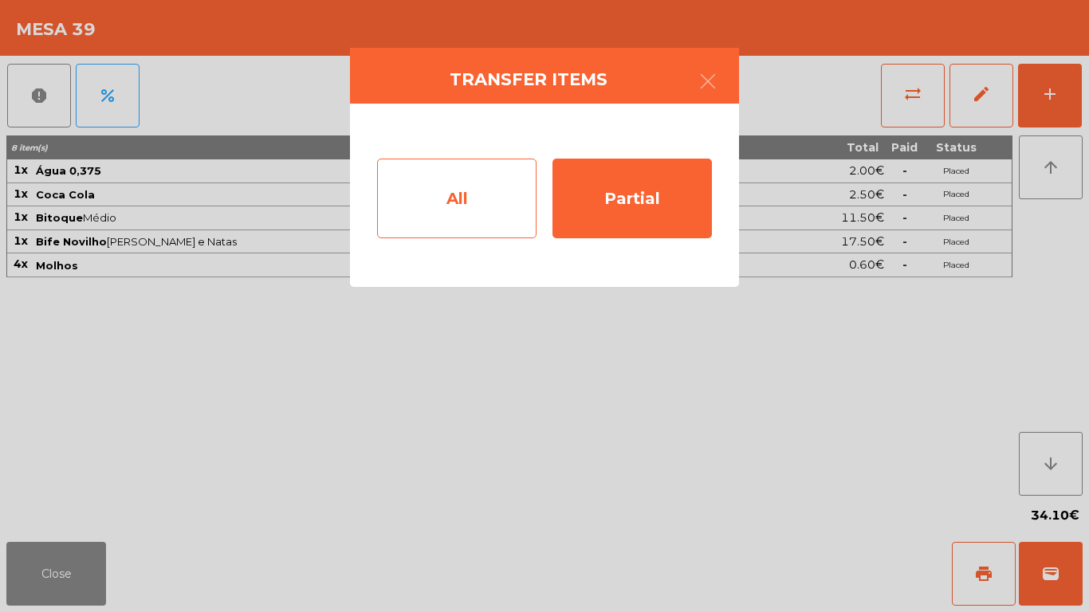
click at [436, 191] on div "All" at bounding box center [456, 199] width 159 height 80
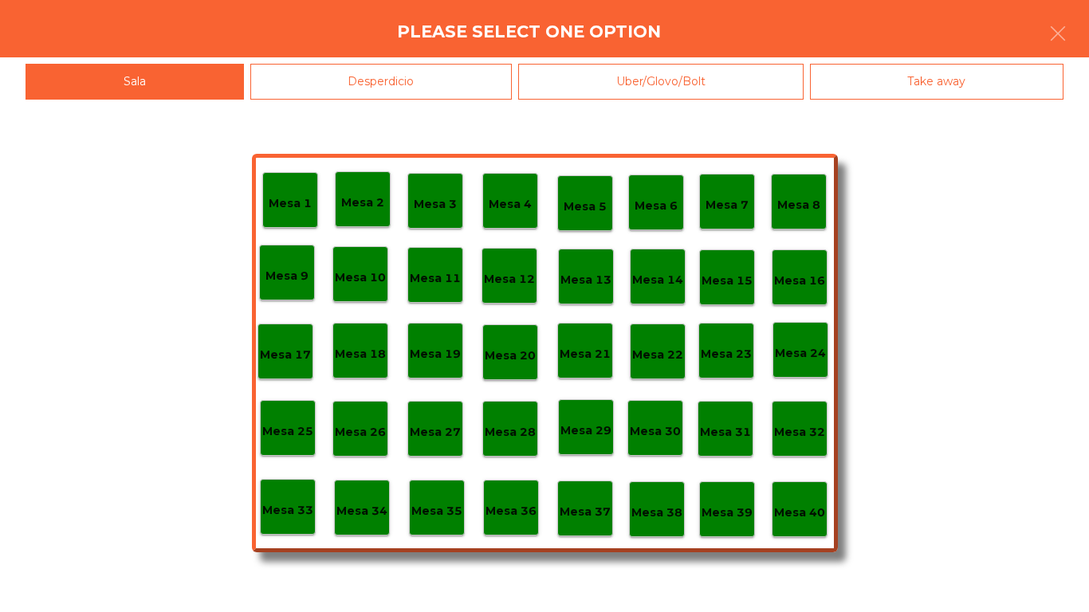
click at [795, 510] on div "Mesa 40" at bounding box center [800, 509] width 56 height 56
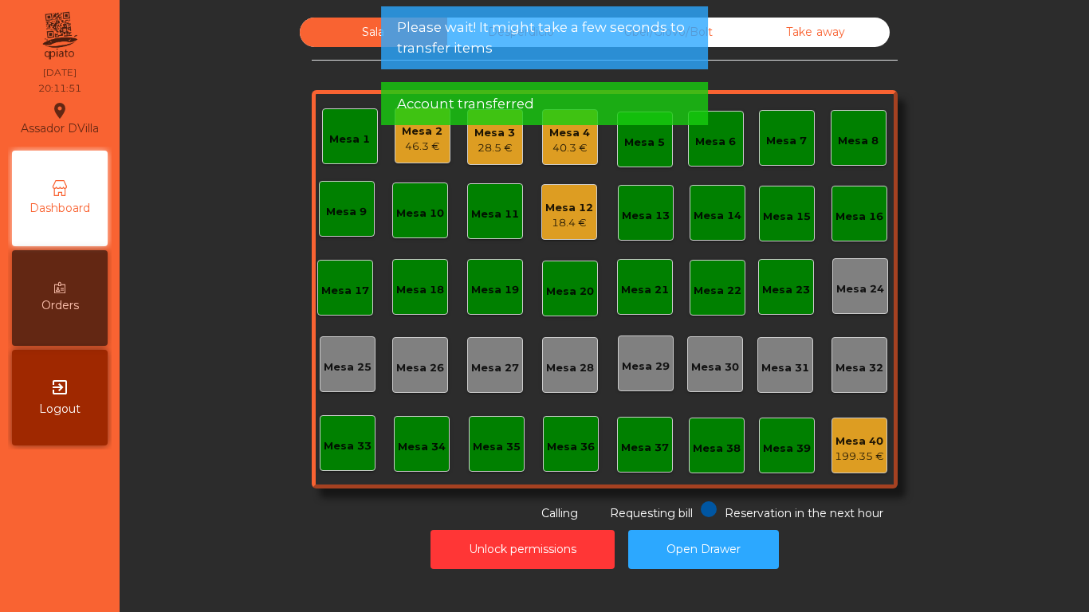
click at [979, 327] on div "Sala Desperdicio Uber/Glovo/Bolt Take away Mesa 1 Mesa 2 46.3 € Mesa 3 28.5 € M…" at bounding box center [604, 270] width 926 height 505
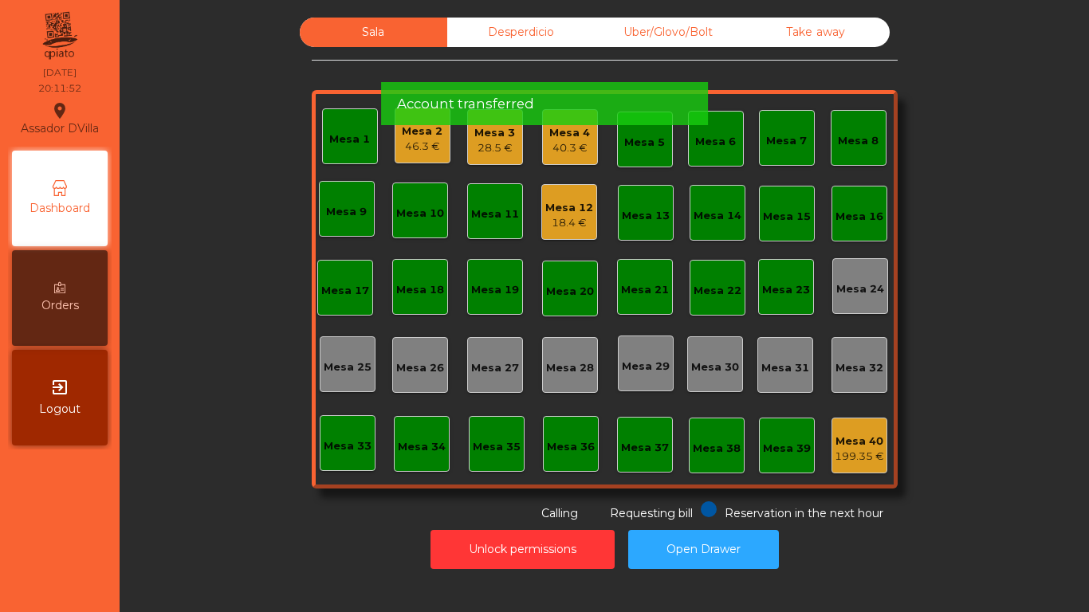
click at [534, 100] on div "Account transferred" at bounding box center [544, 104] width 295 height 20
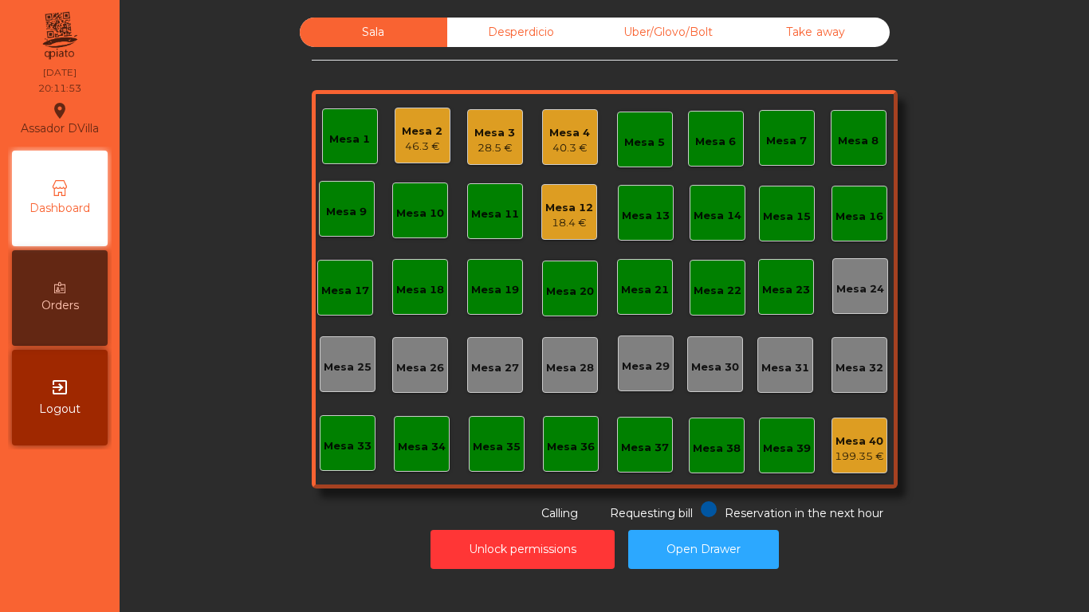
click at [521, 99] on div "Mesa 1 Mesa 2 46.3 € Mesa 3 28.5 € Mesa 4 40.3 € Mesa 5 Mesa 6 Mesa 7 Mesa 8 [G…" at bounding box center [605, 289] width 586 height 399
click at [297, 50] on div "Sala Desperdicio Uber/Glovo/Bolt Take away Mesa 1 Mesa 2 46.3 € Mesa 3 28.5 € M…" at bounding box center [604, 270] width 926 height 505
click at [461, 44] on div "Desperdicio" at bounding box center [520, 32] width 147 height 29
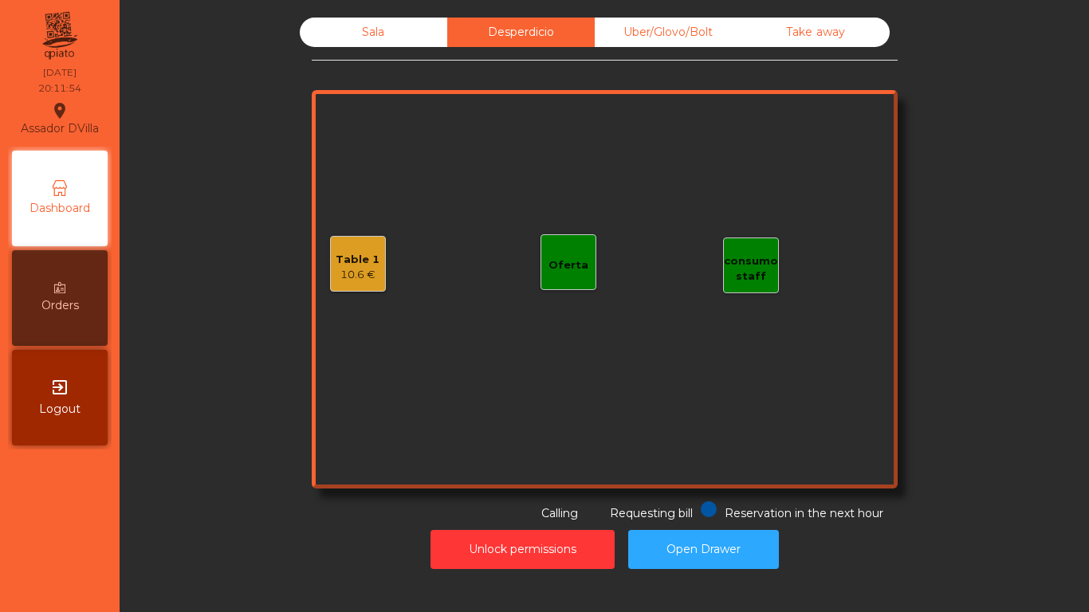
click at [701, 51] on div "Sala Desperdicio Uber/Glovo/Bolt Take away Table 1 10.6 € consumo staff Oferta …" at bounding box center [605, 270] width 586 height 505
click at [674, 16] on div "Sala Desperdicio Uber/Glovo/Bolt Take away Table 1 10.6 € consumo staff Oferta …" at bounding box center [604, 294] width 950 height 568
click at [742, 34] on div "Take away" at bounding box center [815, 32] width 147 height 29
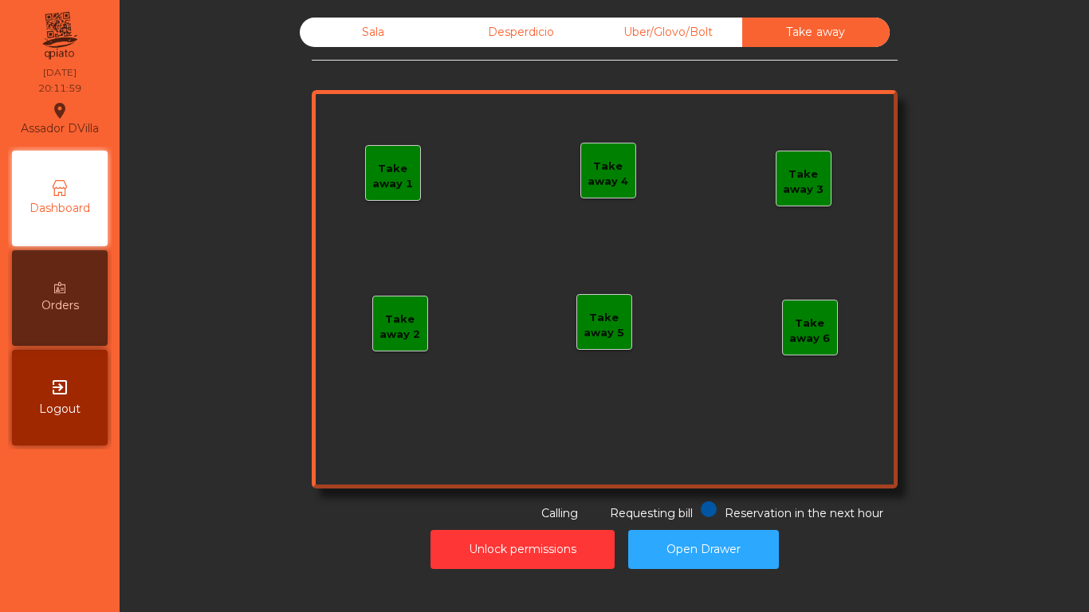
click at [387, 33] on div "Sala" at bounding box center [373, 32] width 147 height 29
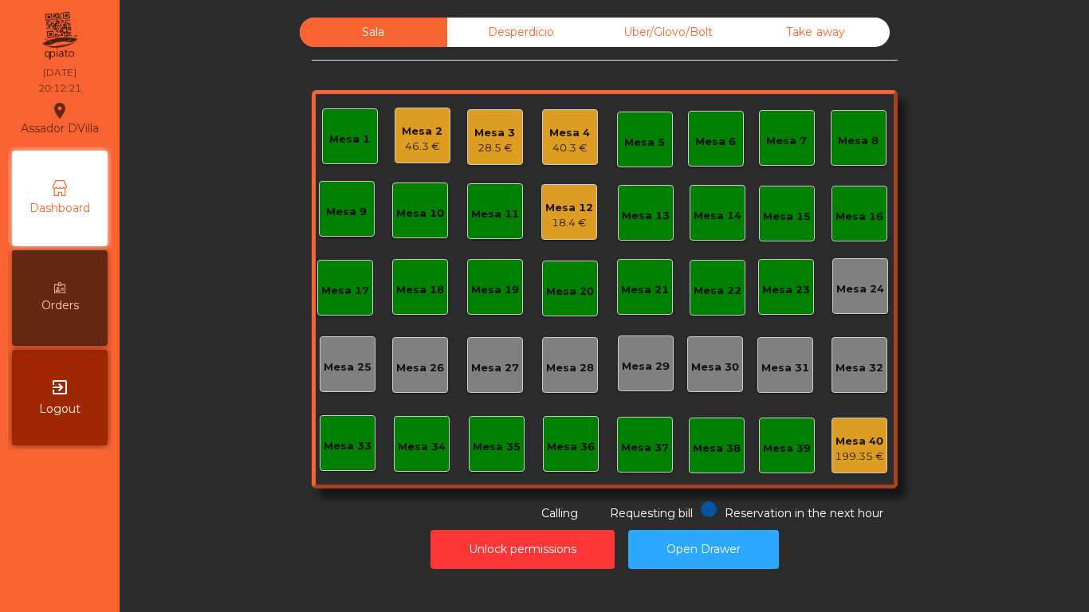
click at [549, 126] on div "Mesa 4" at bounding box center [569, 133] width 41 height 16
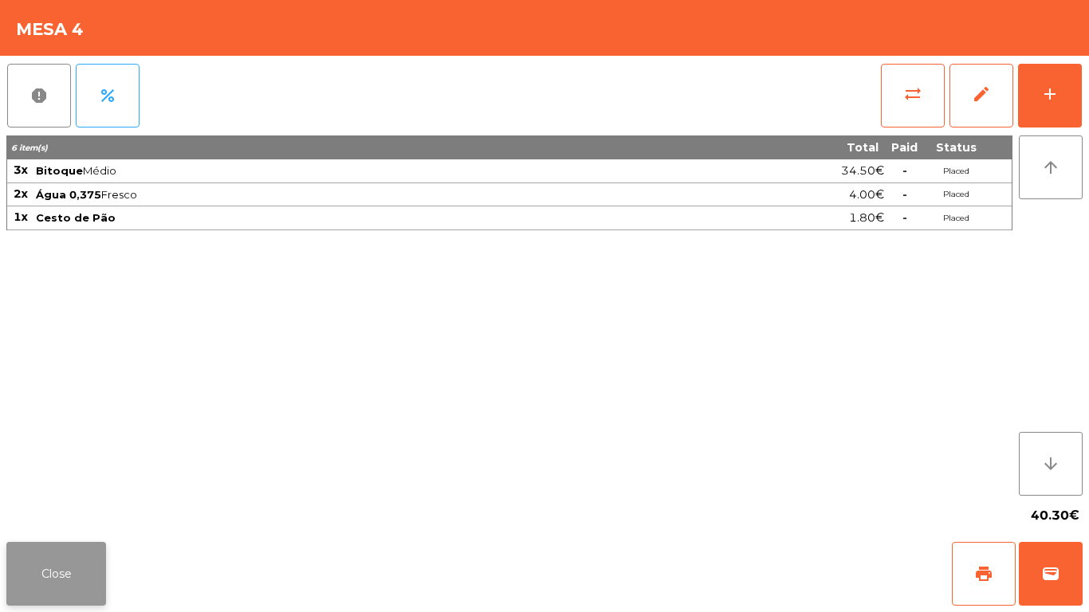
click at [54, 510] on button "Close" at bounding box center [56, 574] width 100 height 64
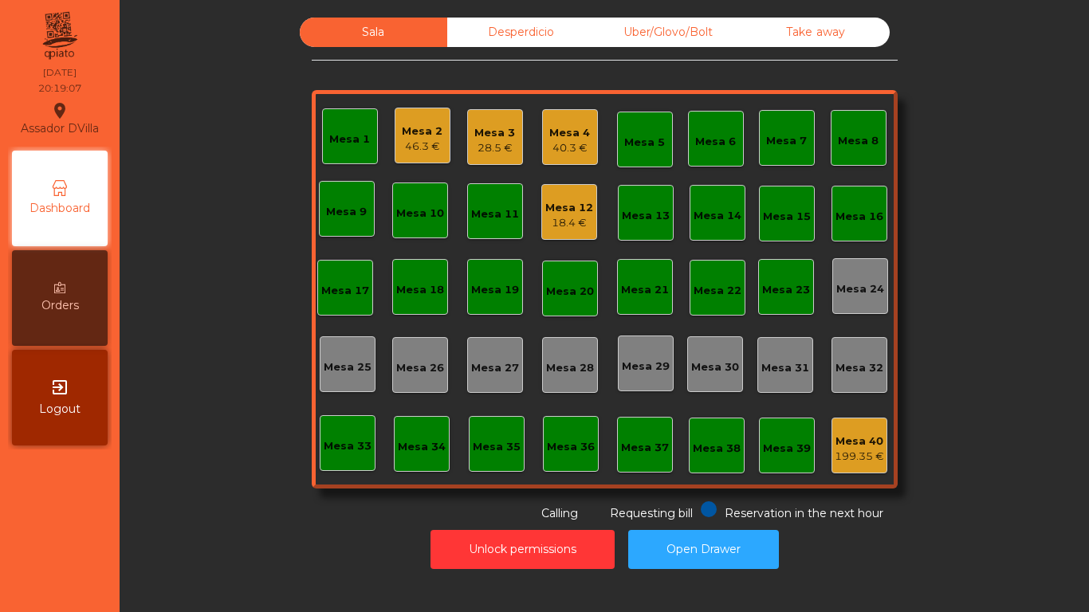
click at [422, 139] on div "46.3 €" at bounding box center [422, 147] width 41 height 16
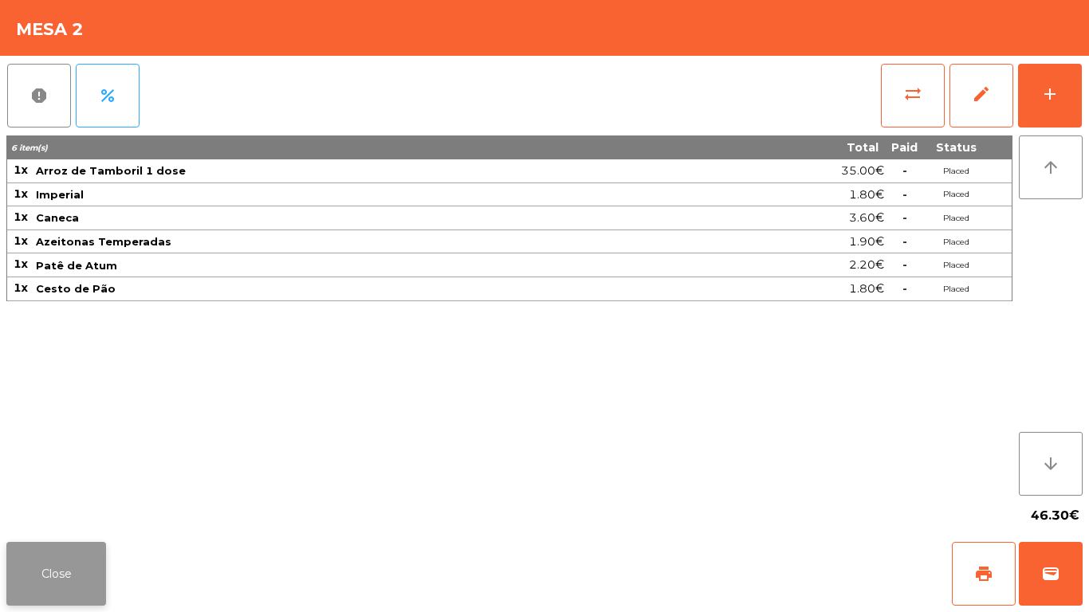
click at [10, 510] on button "Close" at bounding box center [56, 574] width 100 height 64
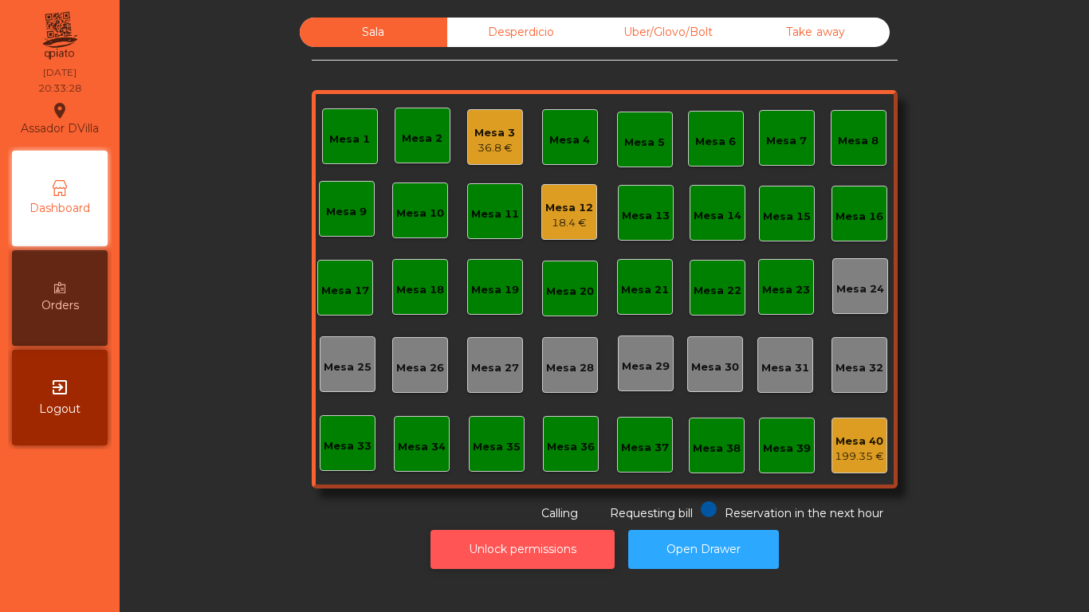
click at [513, 510] on button "Unlock permissions" at bounding box center [522, 549] width 184 height 39
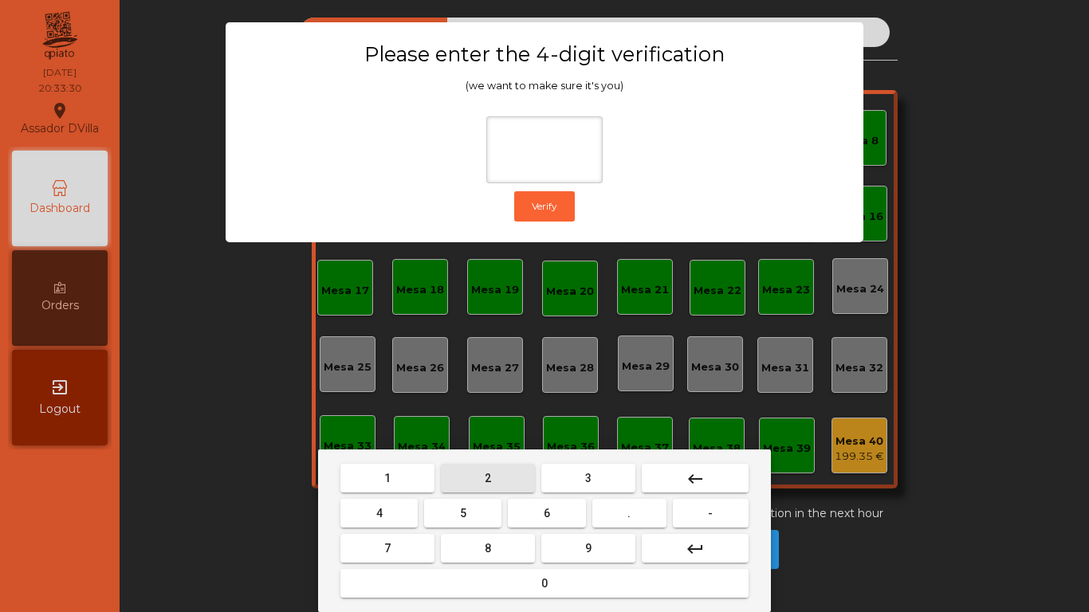
click at [473, 479] on button "2" at bounding box center [488, 478] width 94 height 29
click at [404, 510] on button "4" at bounding box center [378, 513] width 77 height 29
click at [524, 510] on button "6" at bounding box center [546, 513] width 77 height 29
click at [557, 510] on button "9" at bounding box center [588, 548] width 94 height 29
type input "****"
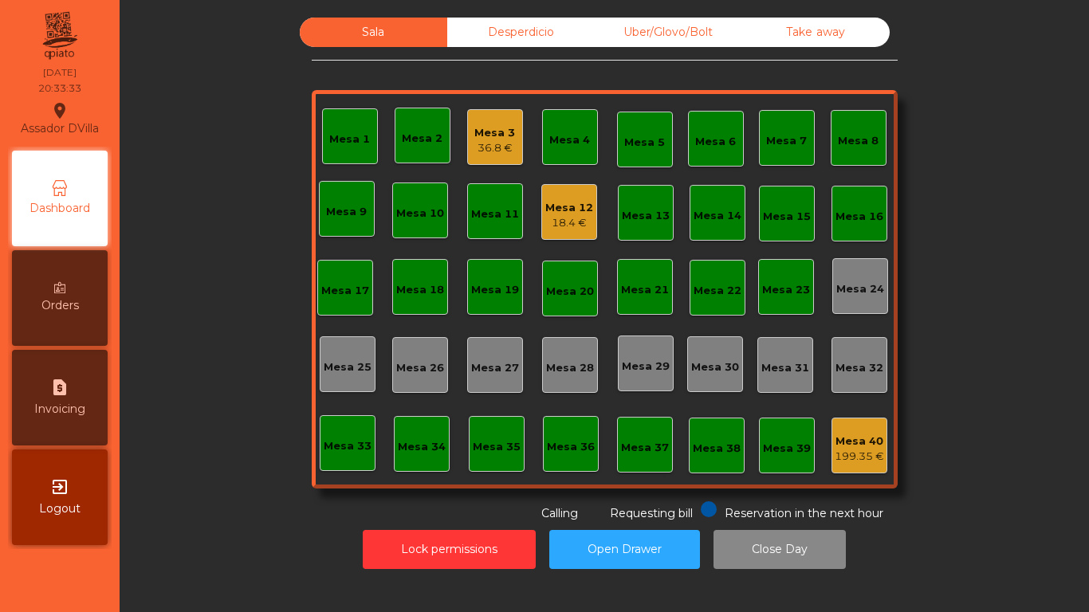
click at [500, 119] on div "Mesa 3 36.8 €" at bounding box center [494, 137] width 41 height 37
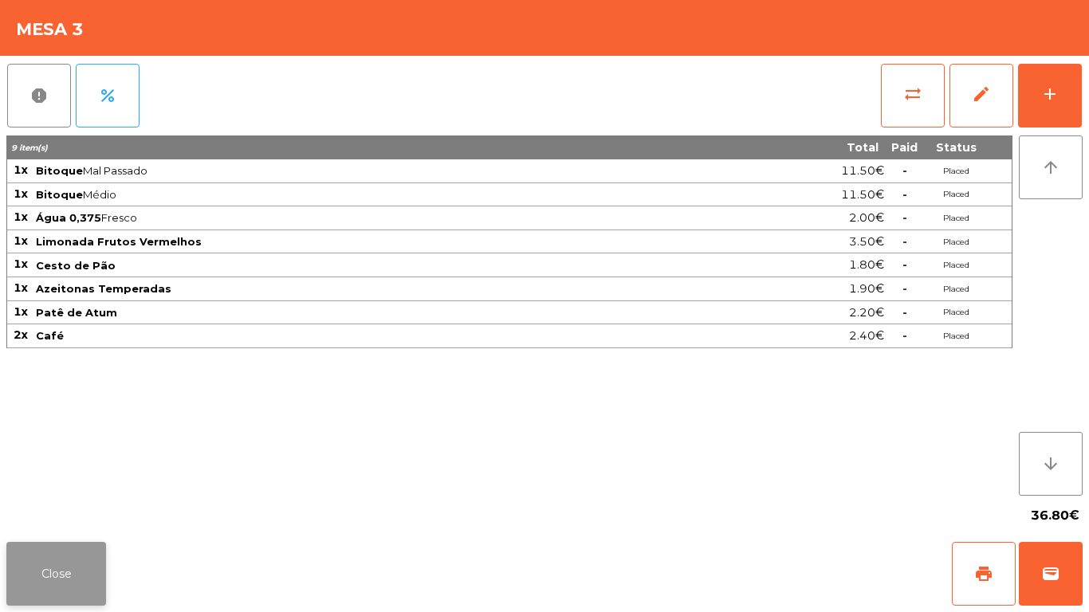
click at [42, 510] on button "Close" at bounding box center [56, 574] width 100 height 64
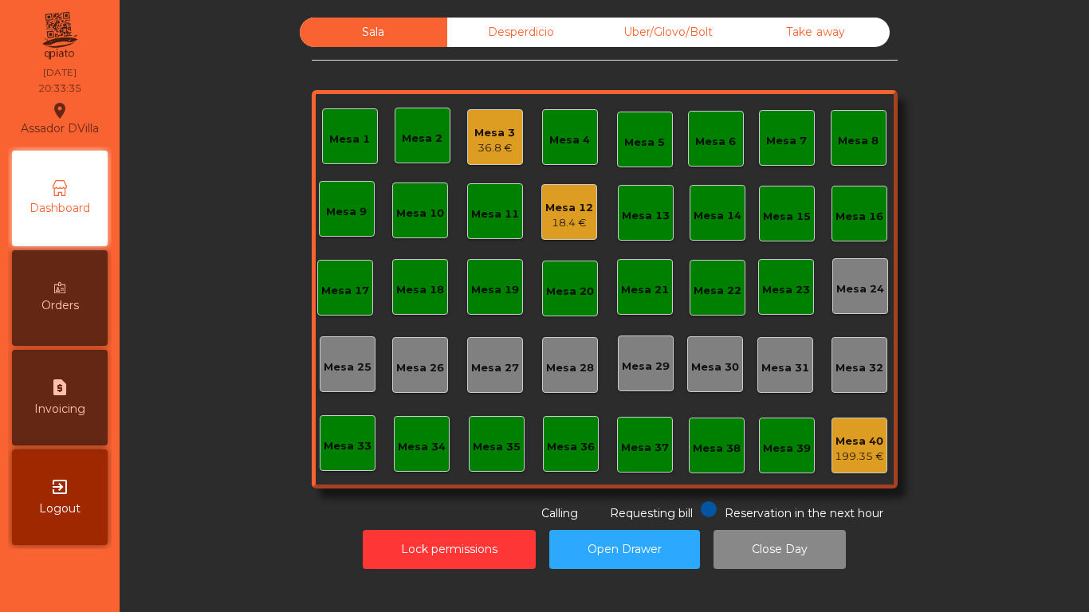
click at [579, 219] on div "18.4 €" at bounding box center [569, 223] width 48 height 16
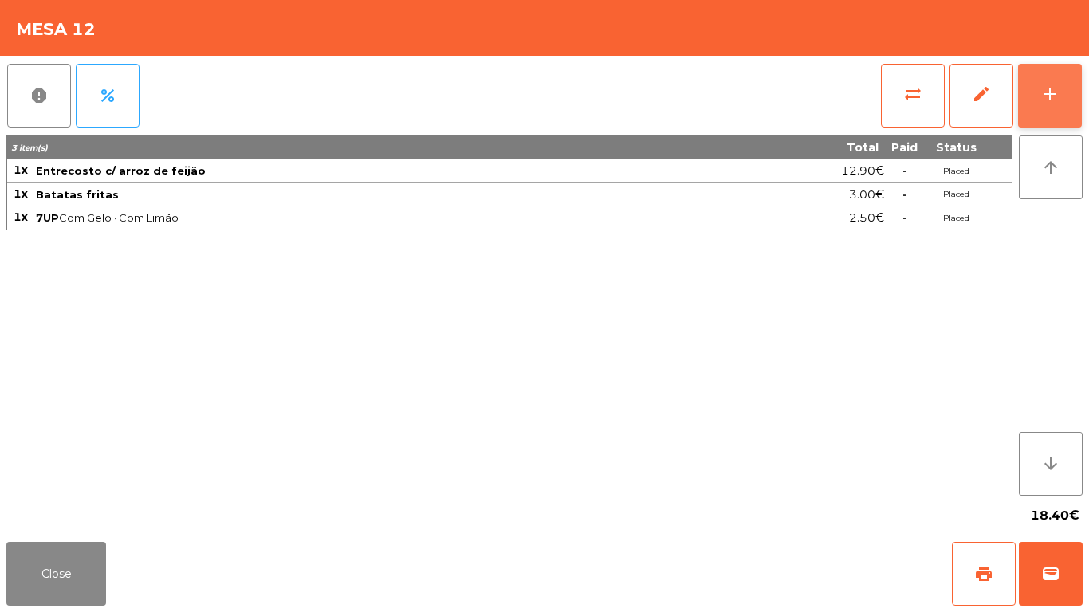
click at [1037, 102] on button "add" at bounding box center [1050, 96] width 64 height 64
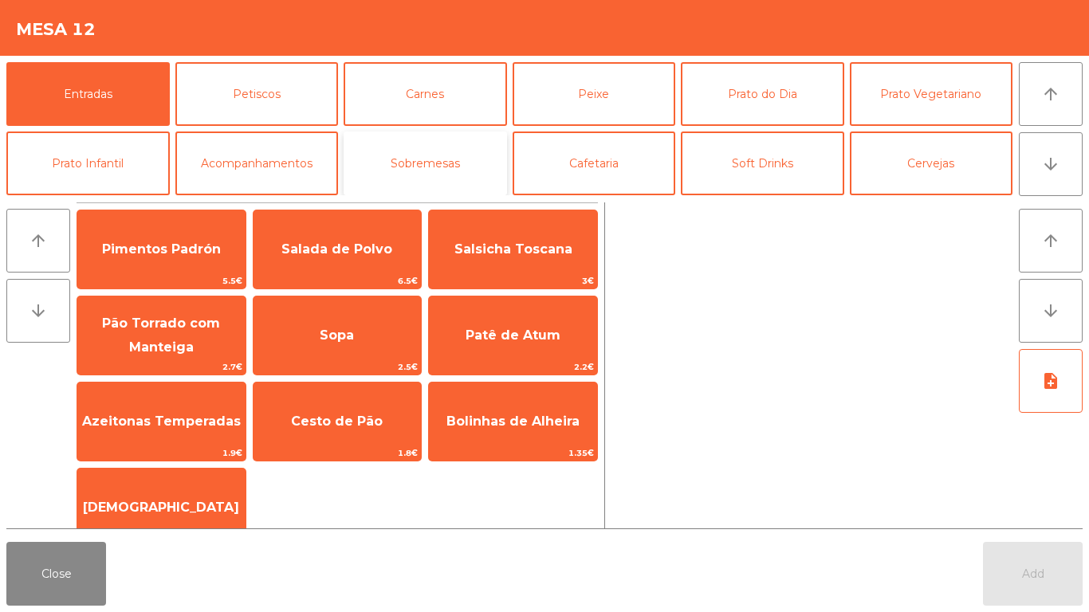
click at [389, 160] on button "Sobremesas" at bounding box center [425, 164] width 163 height 64
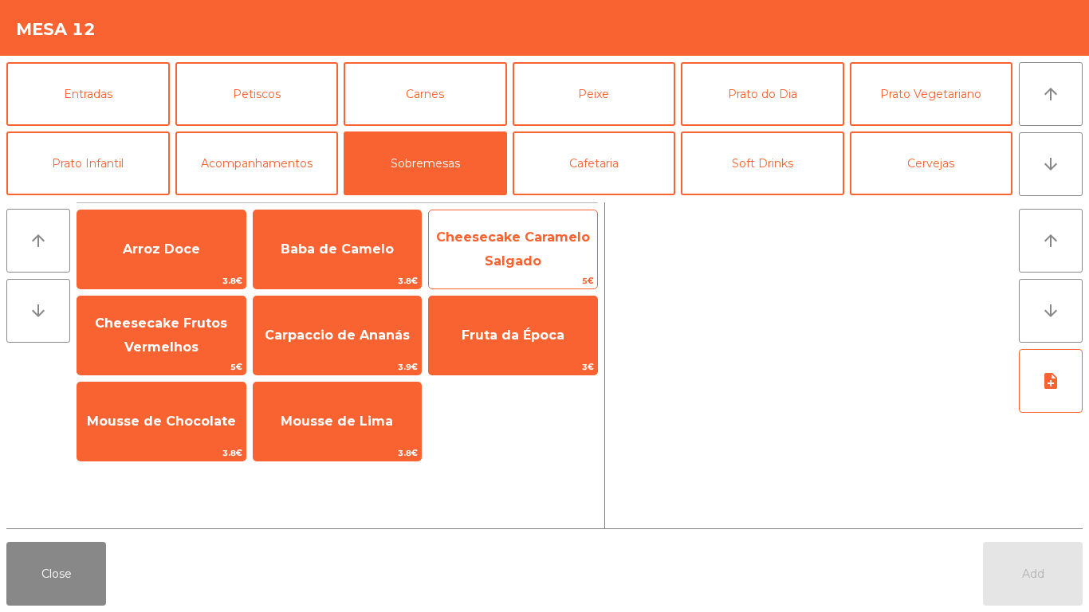
click at [523, 261] on span "Cheesecake Caramelo Salgado" at bounding box center [513, 249] width 154 height 39
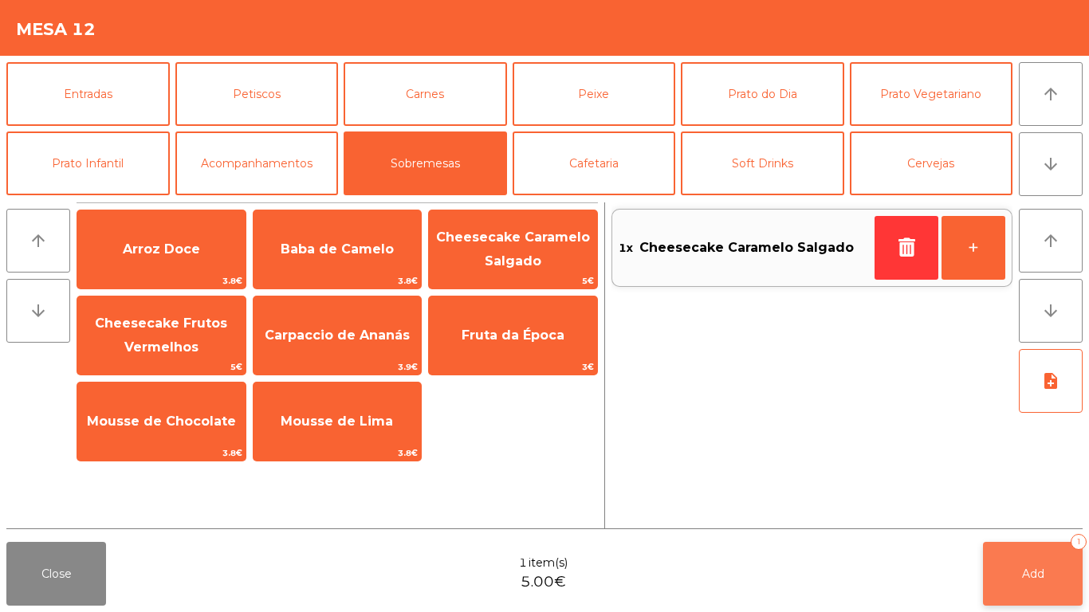
click at [1017, 510] on button "Add 1" at bounding box center [1033, 574] width 100 height 64
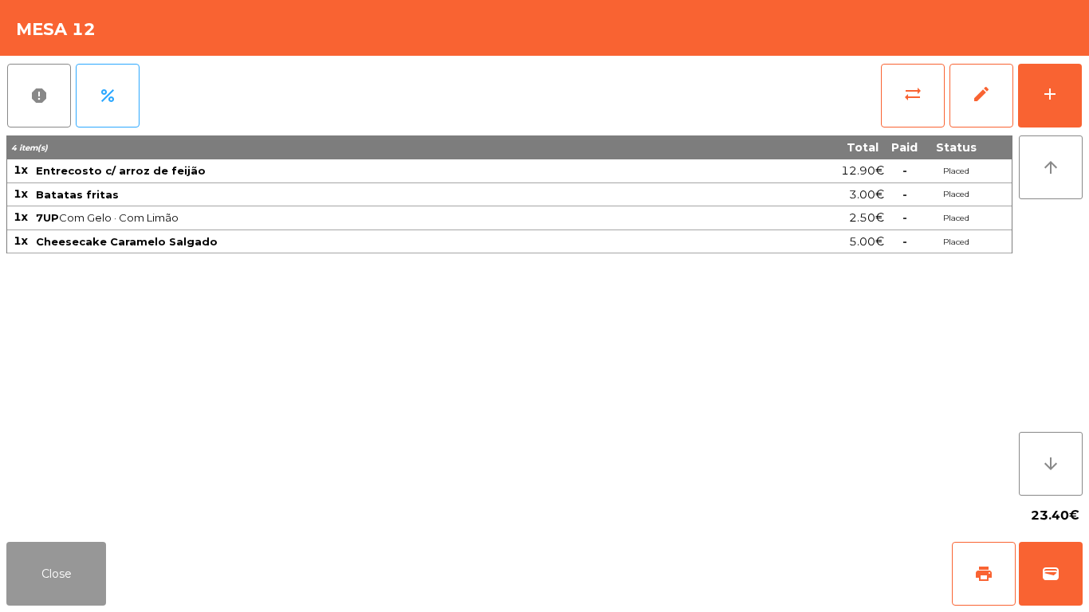
click at [48, 510] on button "Close" at bounding box center [56, 574] width 100 height 64
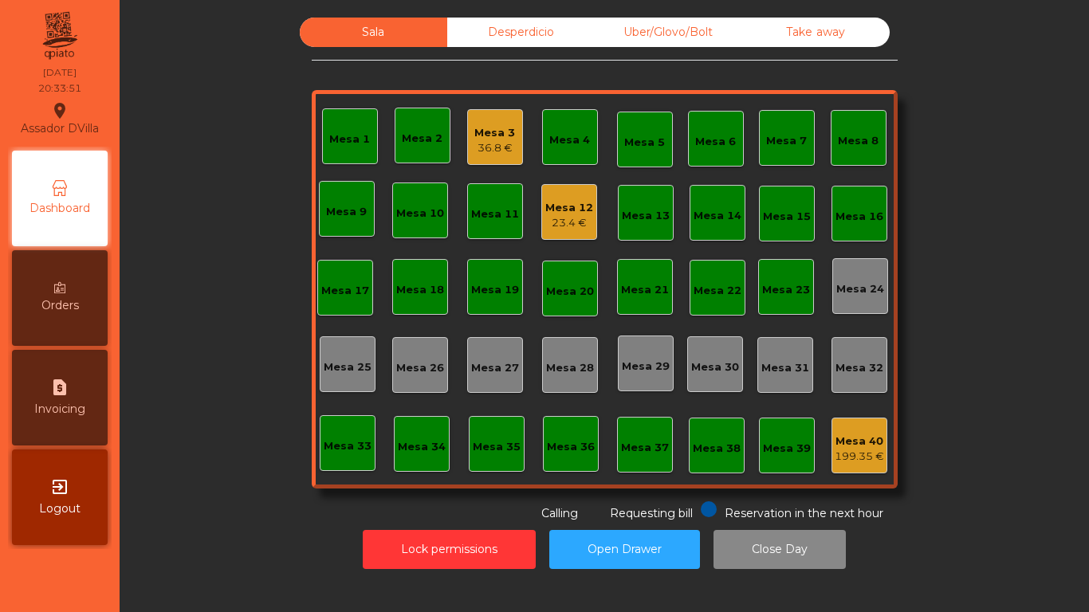
click at [568, 206] on div "Mesa 12" at bounding box center [569, 208] width 48 height 16
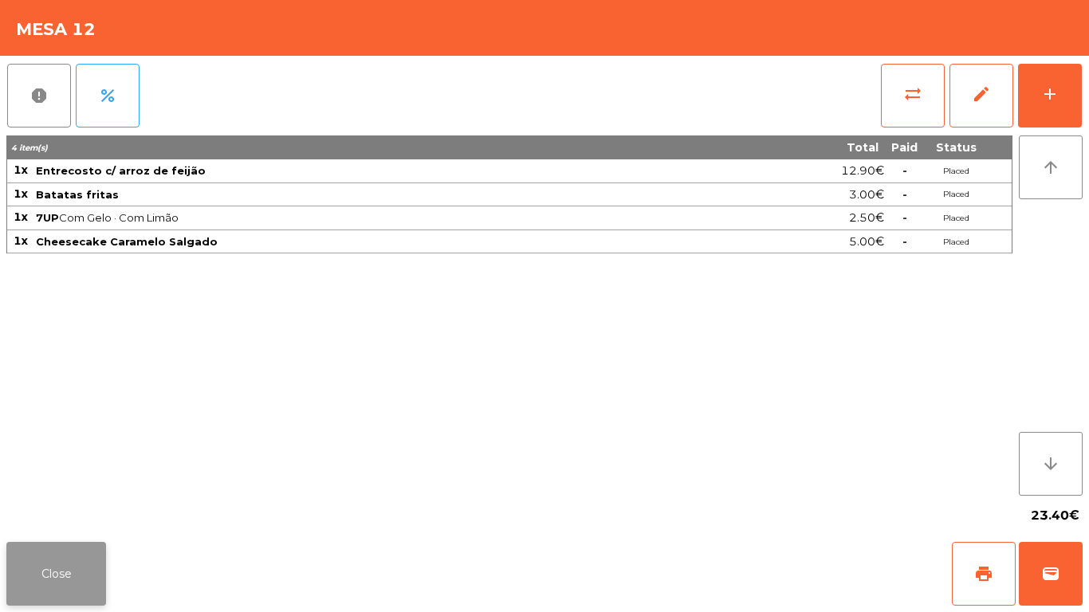
click at [69, 510] on button "Close" at bounding box center [56, 574] width 100 height 64
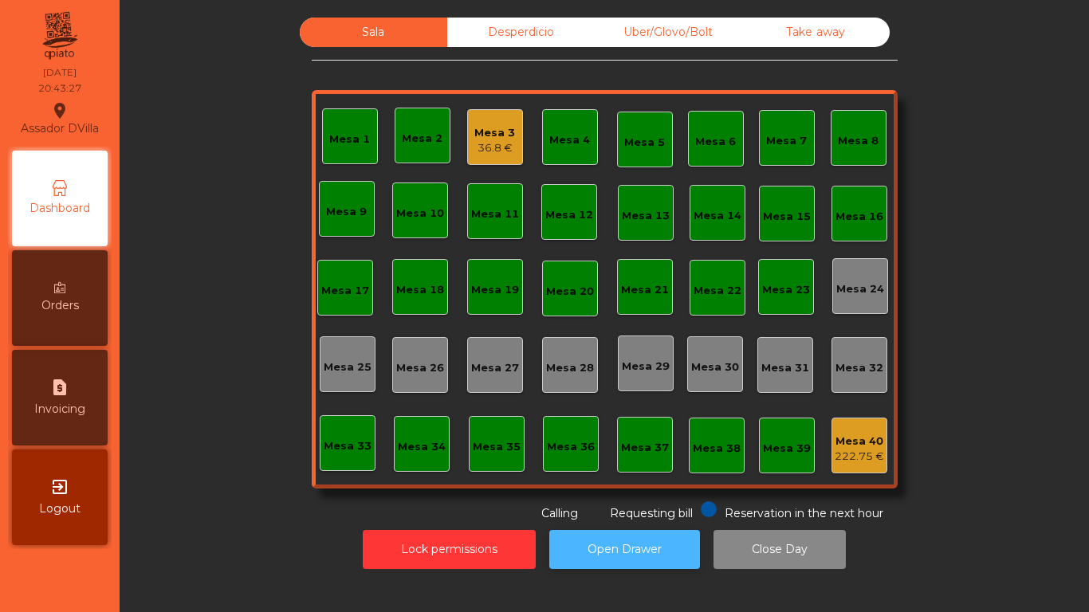
click at [628, 510] on button "Open Drawer" at bounding box center [624, 549] width 151 height 39
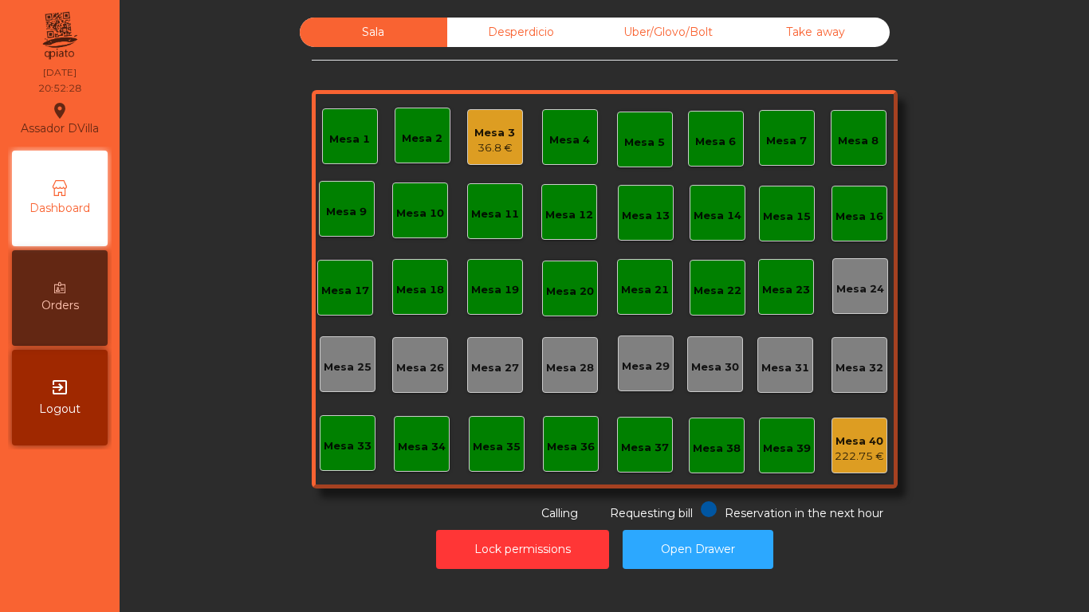
click at [335, 288] on div "Mesa 17" at bounding box center [345, 291] width 48 height 16
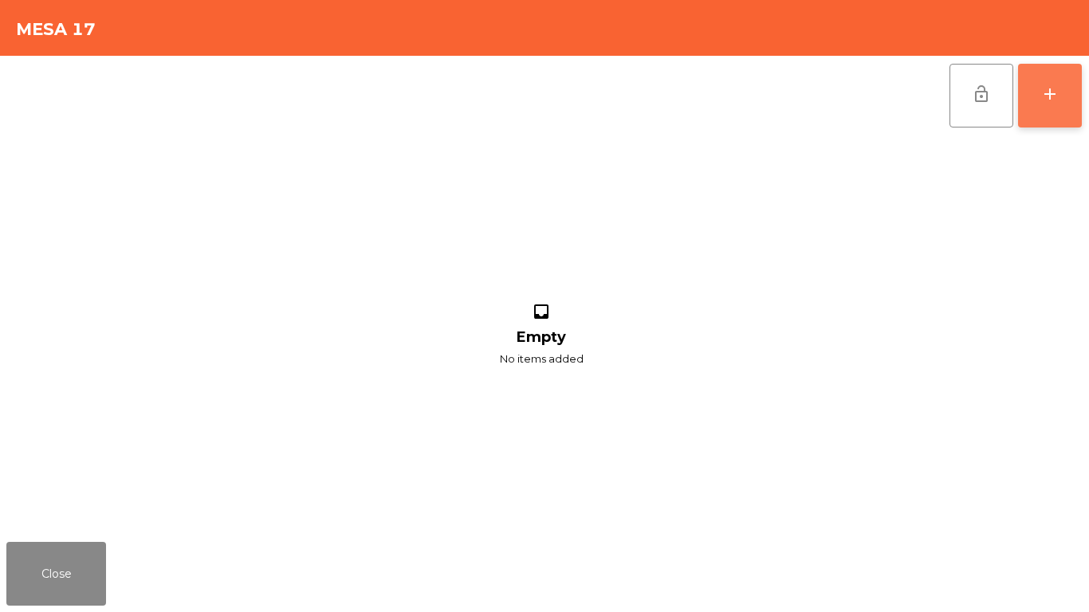
click at [1055, 96] on div "add" at bounding box center [1049, 93] width 19 height 19
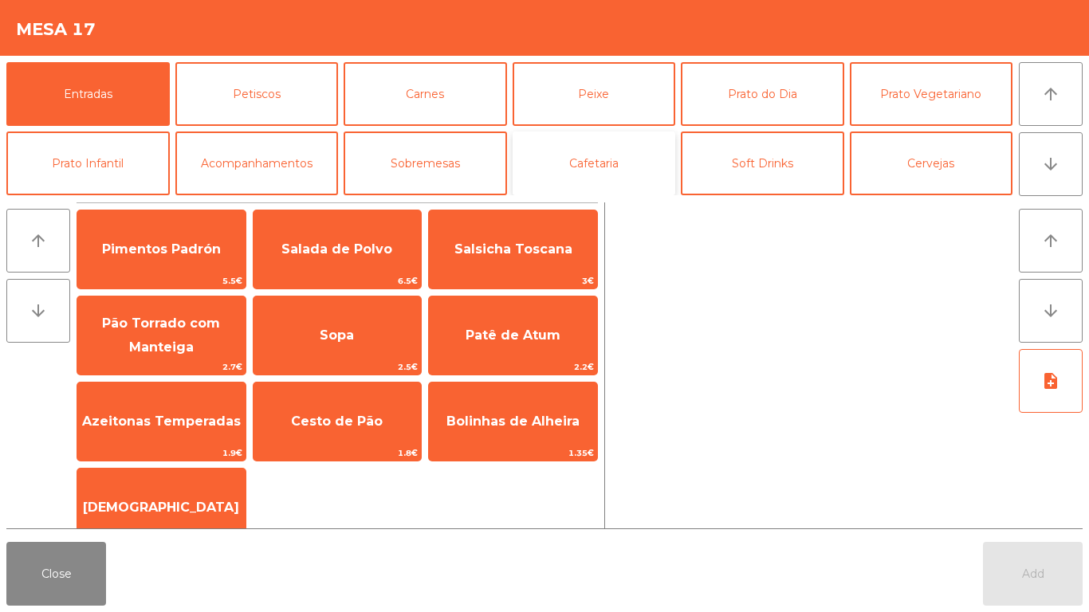
click at [610, 163] on button "Cafetaria" at bounding box center [594, 164] width 163 height 64
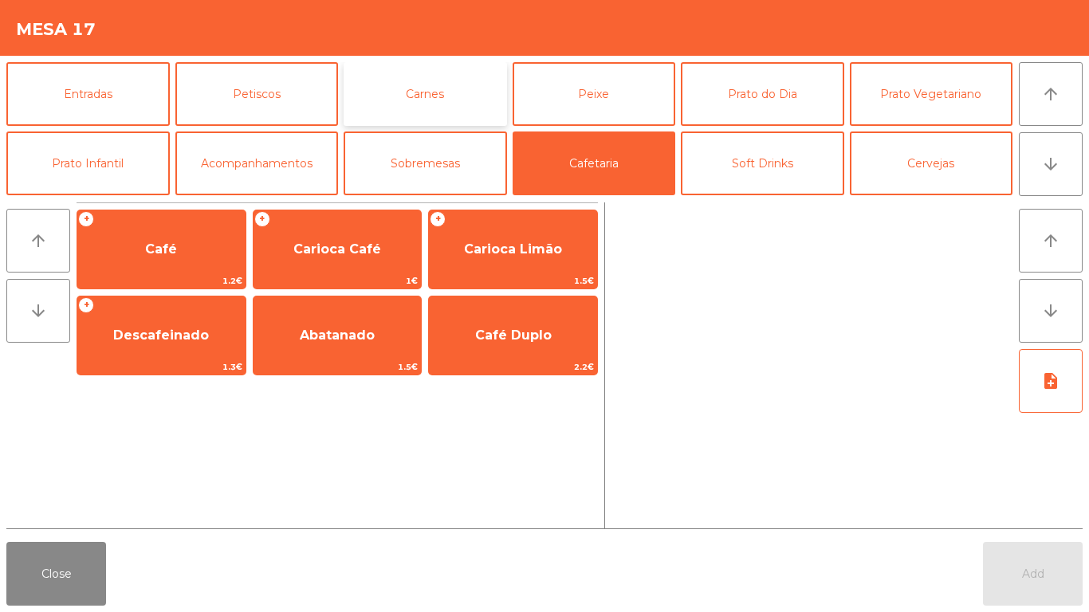
click at [481, 120] on button "Carnes" at bounding box center [425, 94] width 163 height 64
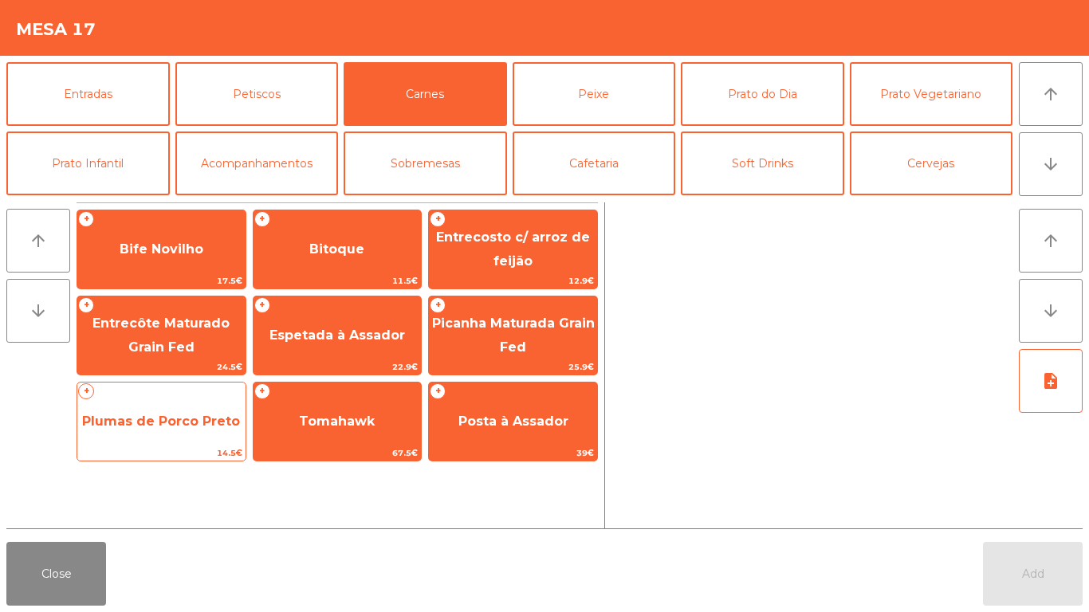
click at [226, 418] on span "Plumas de Porco Preto" at bounding box center [161, 421] width 158 height 15
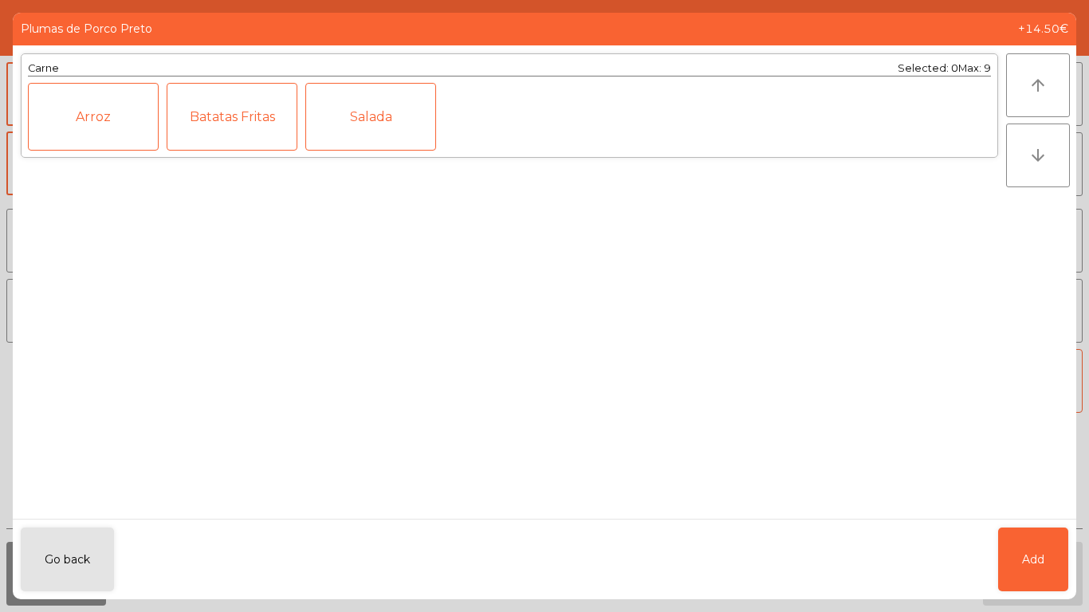
click at [214, 143] on div "Batatas Fritas" at bounding box center [232, 117] width 131 height 68
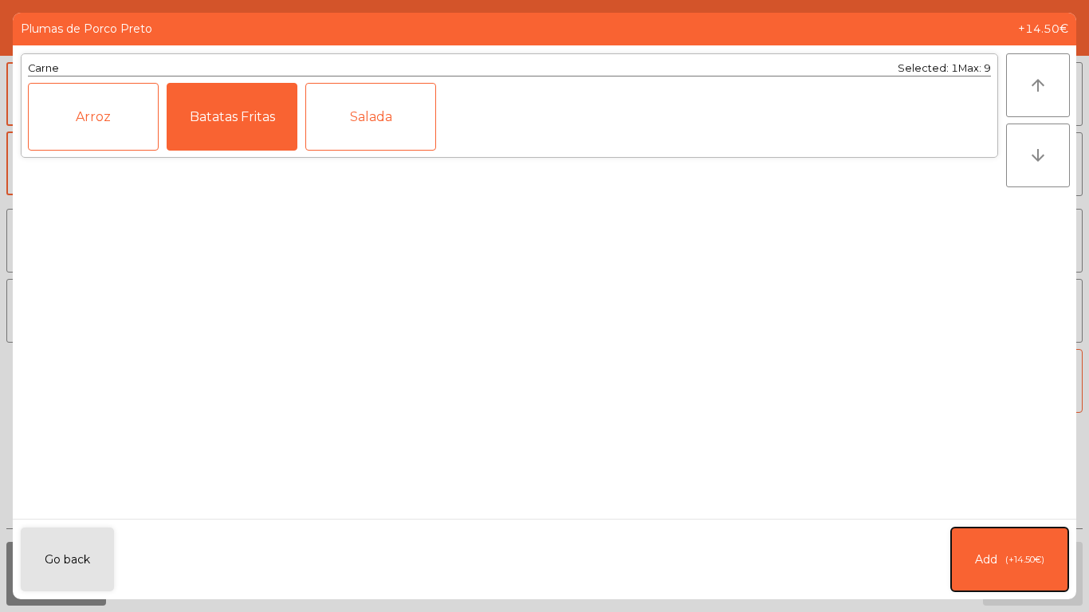
click at [958, 510] on button "Add (+14.50€)" at bounding box center [1009, 560] width 117 height 64
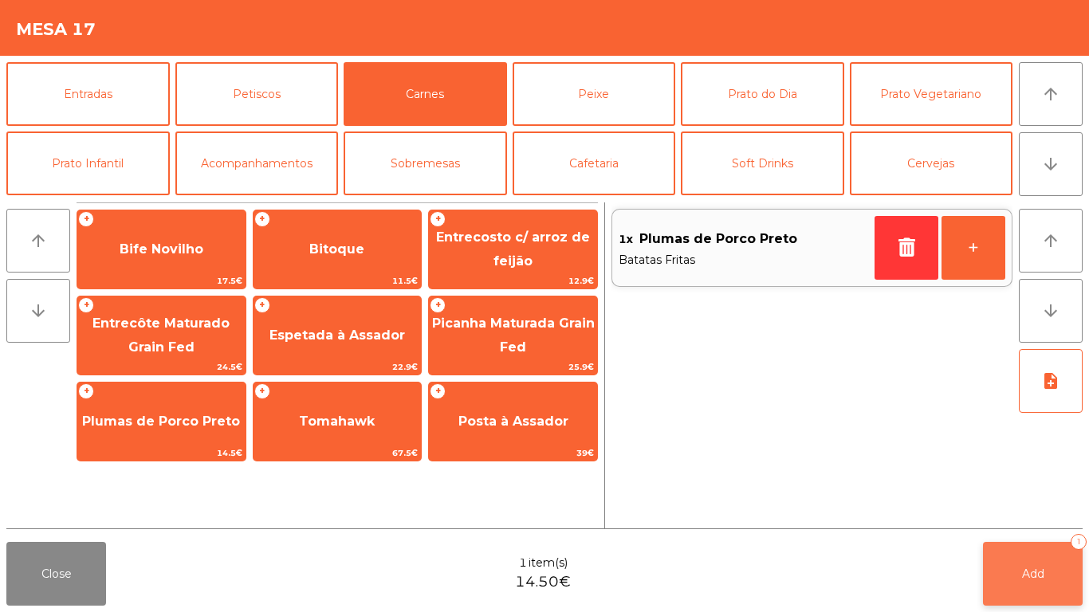
click at [991, 510] on button "Add 1" at bounding box center [1033, 574] width 100 height 64
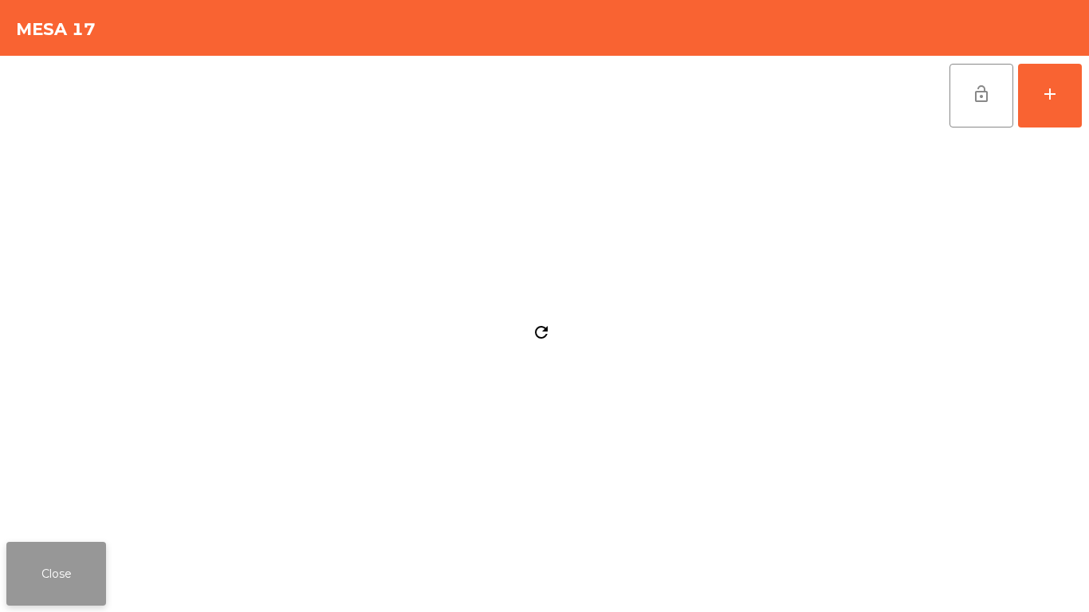
click at [46, 510] on button "Close" at bounding box center [56, 574] width 100 height 64
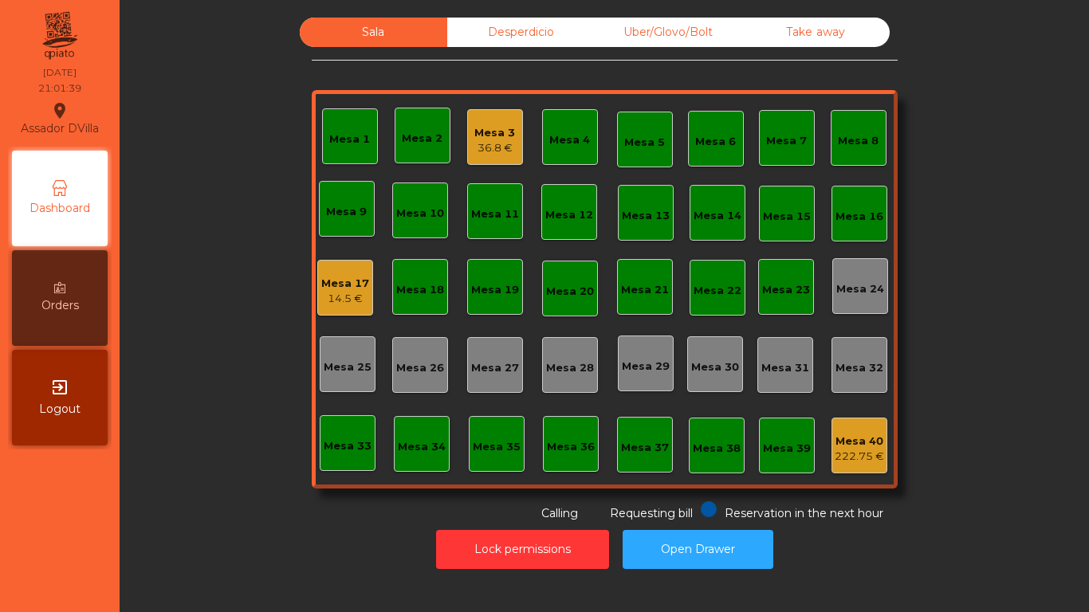
click at [489, 119] on div "Mesa 3 36.8 €" at bounding box center [494, 137] width 41 height 37
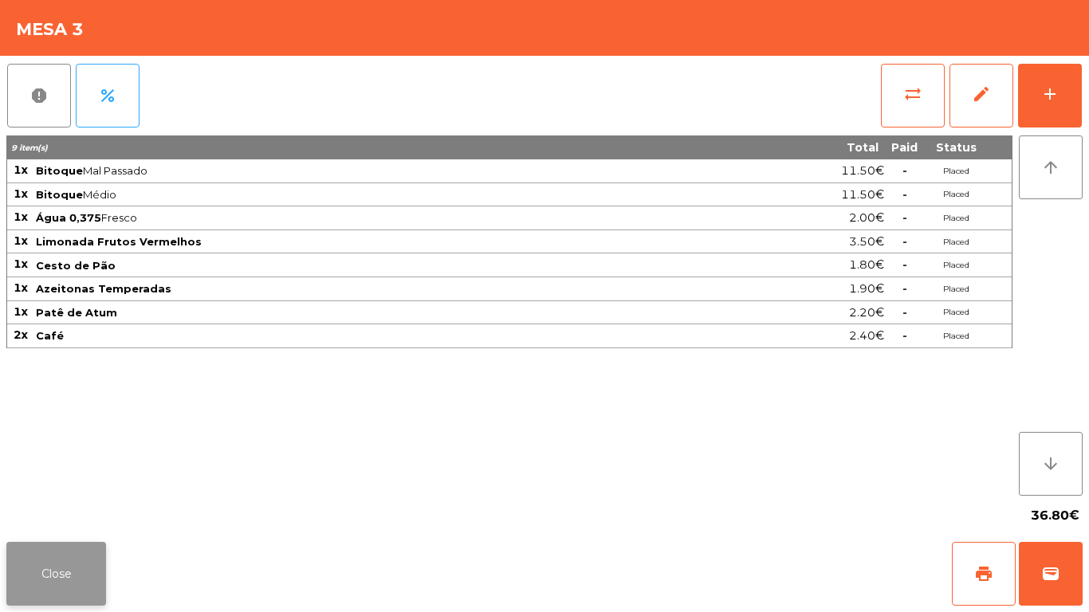
click at [51, 510] on button "Close" at bounding box center [56, 574] width 100 height 64
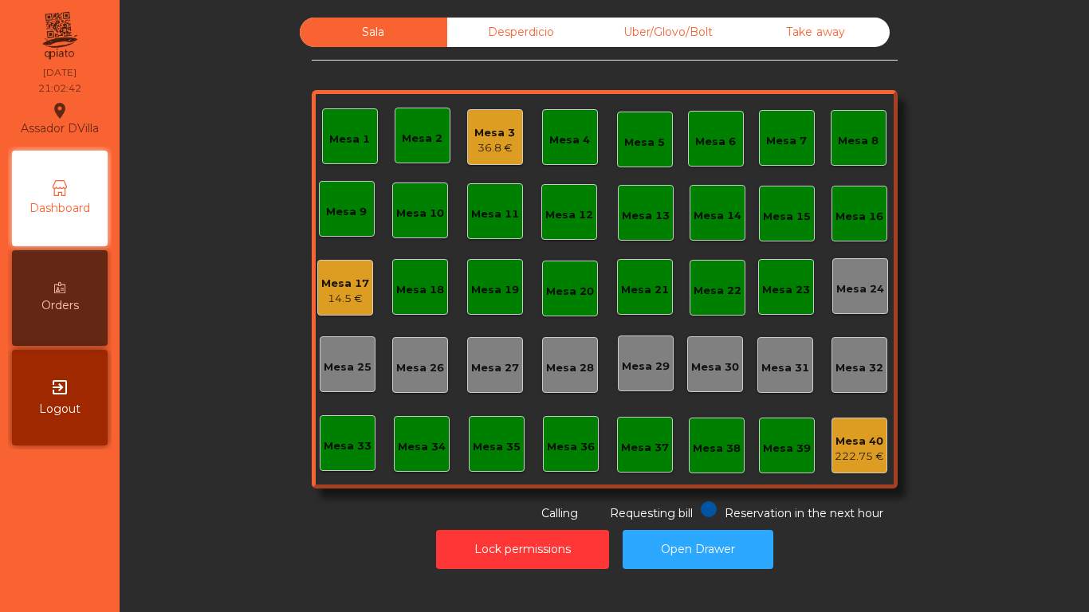
click at [321, 304] on div "14.5 €" at bounding box center [345, 299] width 48 height 16
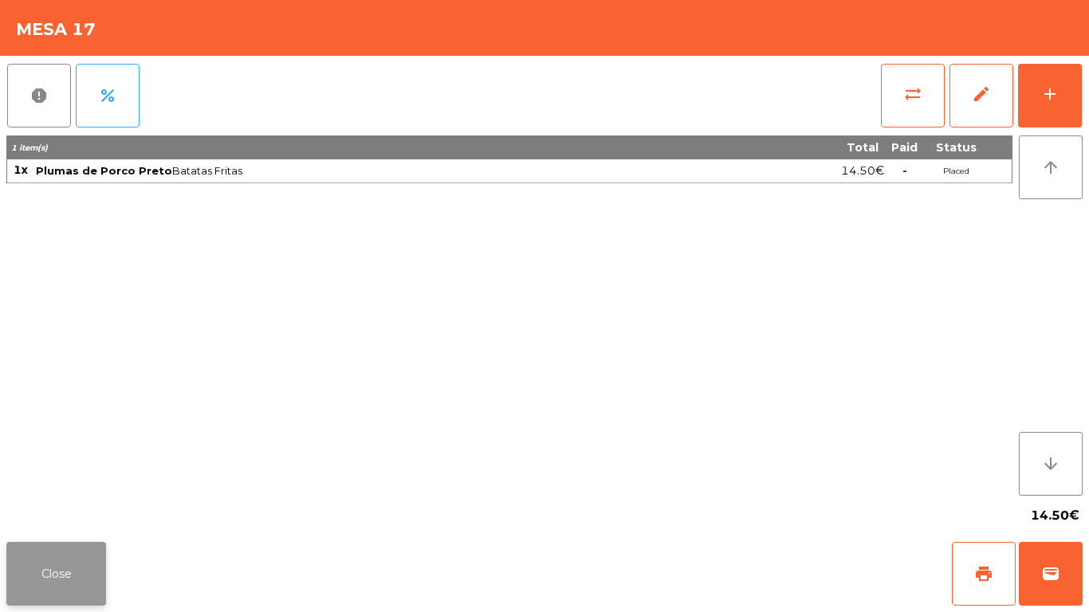
click at [57, 510] on button "Close" at bounding box center [56, 574] width 100 height 64
